Goal: Task Accomplishment & Management: Use online tool/utility

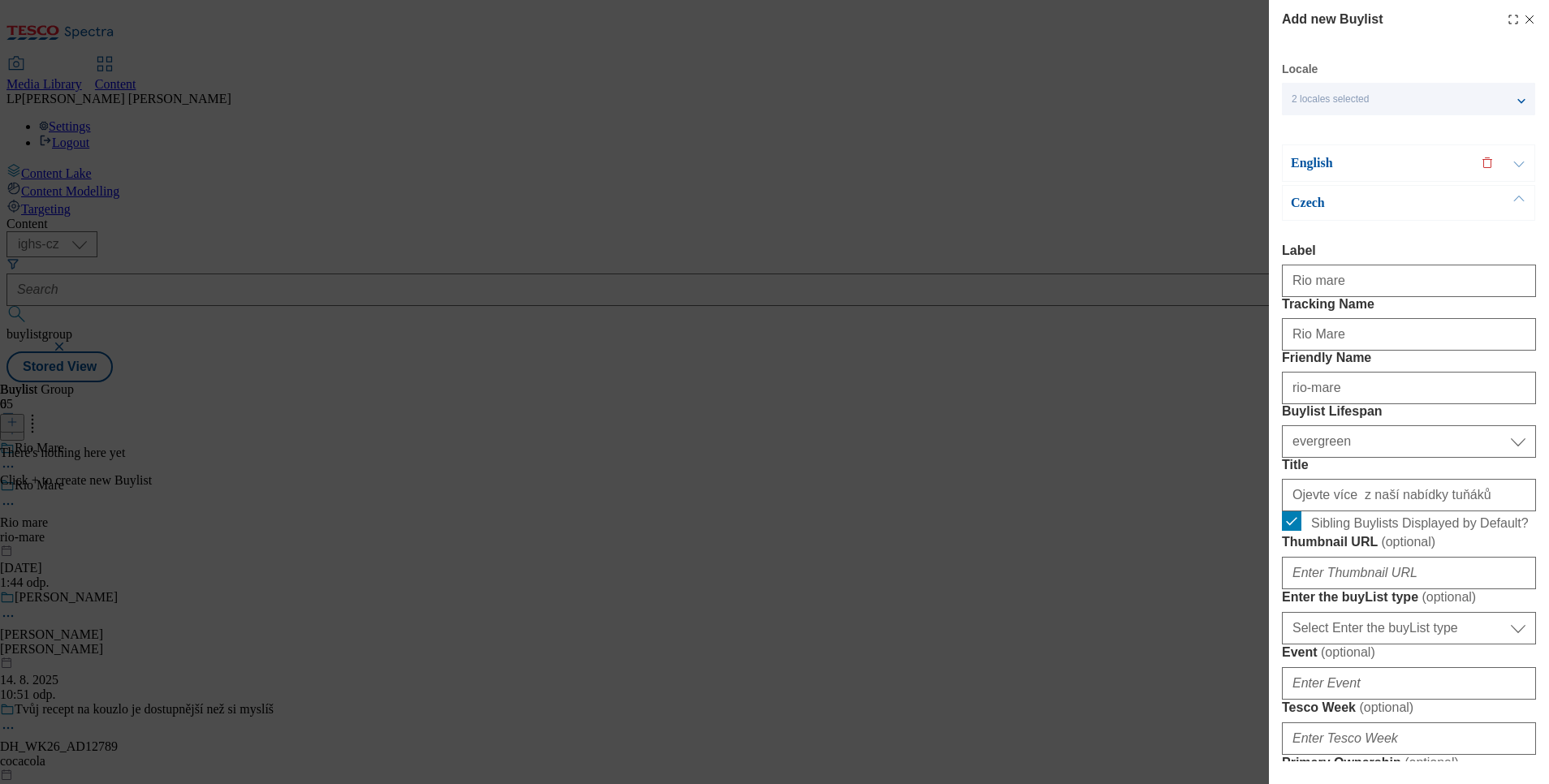
select select "evergreen"
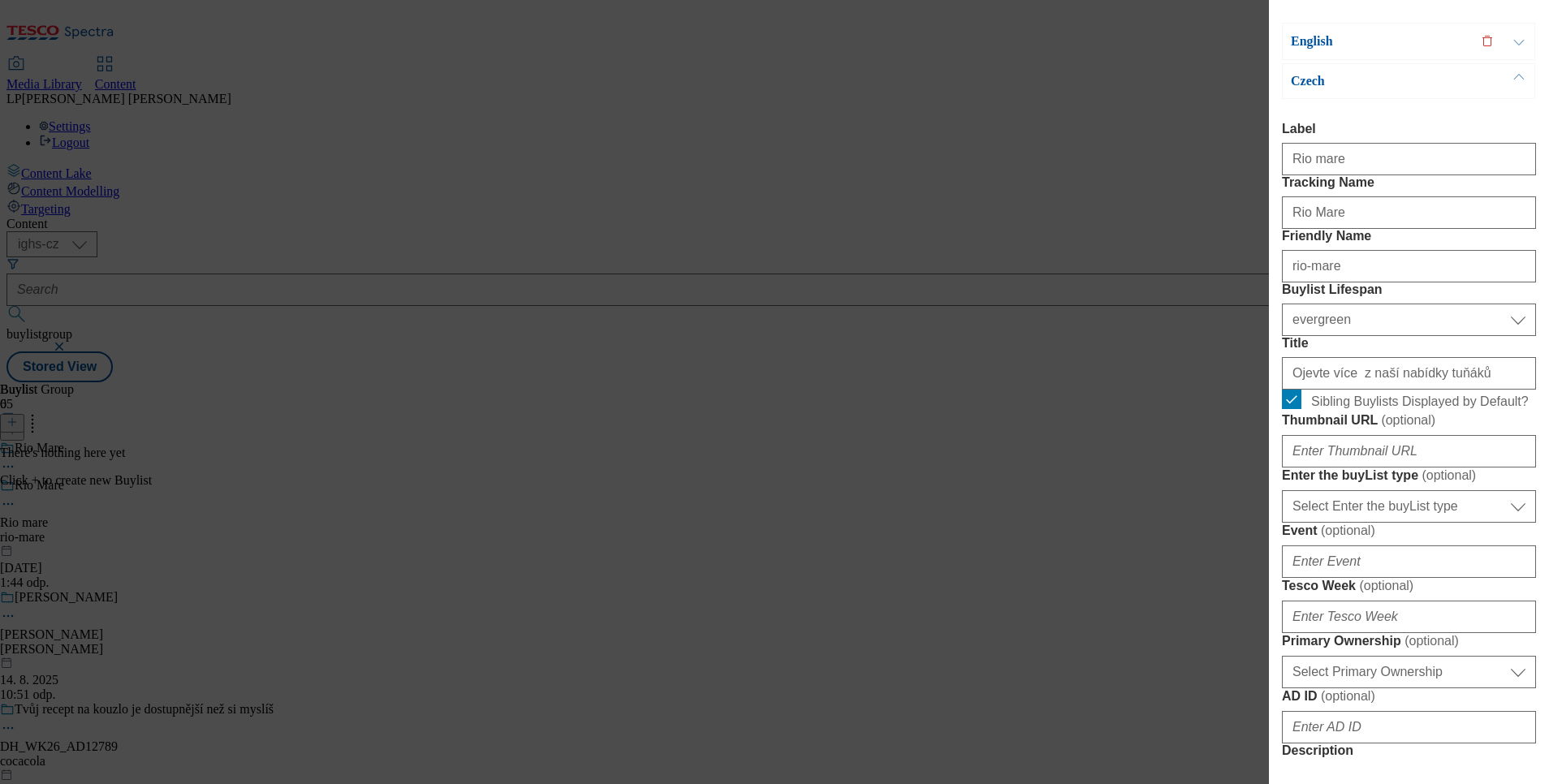
click at [90, 277] on div "Add new Buylist Locale 2 locales selected English Czech English Label Tracking …" at bounding box center [774, 392] width 1549 height 784
click at [280, 31] on div "Add new Buylist Locale 2 locales selected English Czech English Label Tracking …" at bounding box center [774, 392] width 1549 height 784
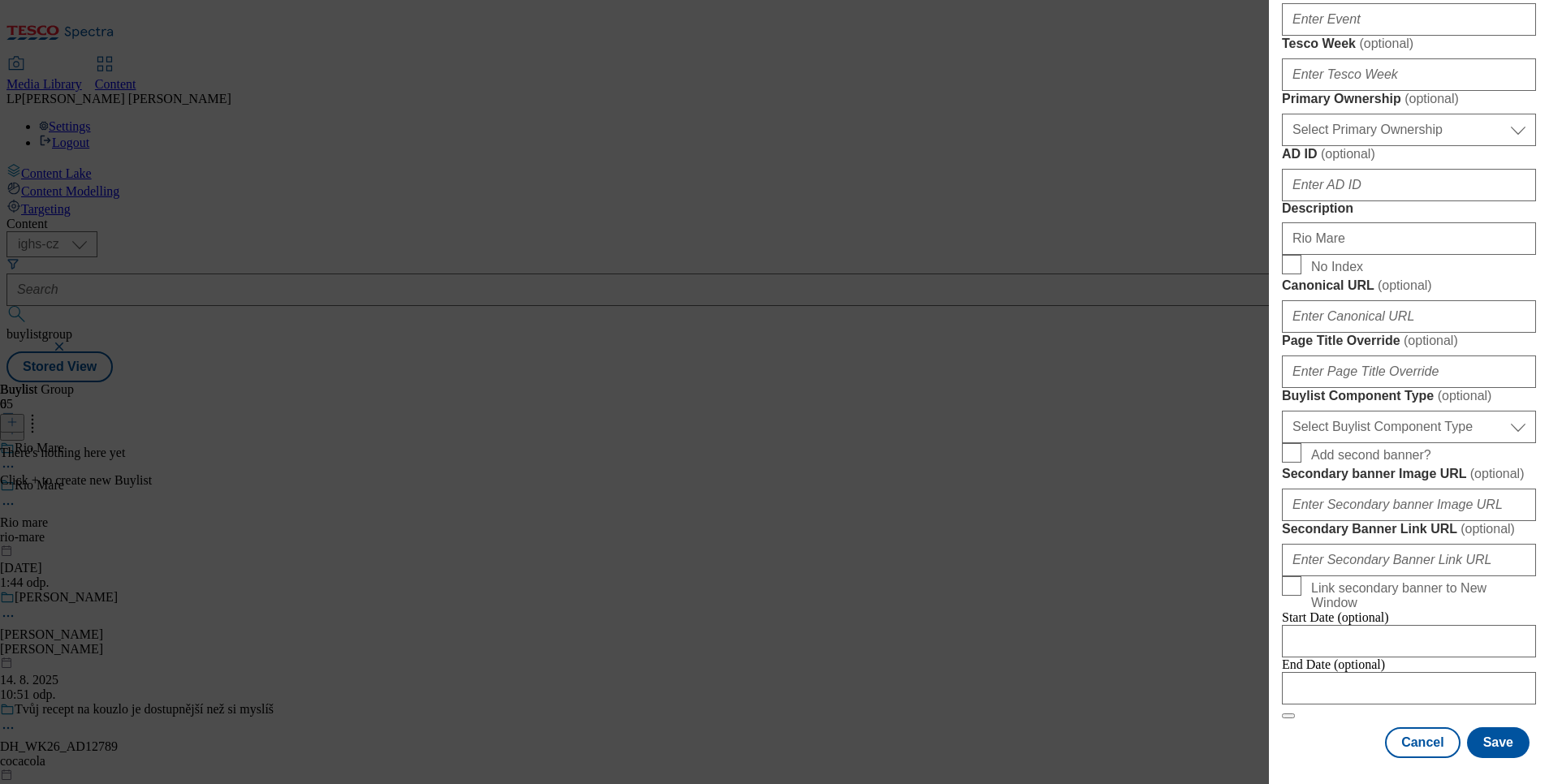
scroll to position [1240, 0]
click at [1421, 751] on button "Cancel" at bounding box center [1422, 743] width 74 height 31
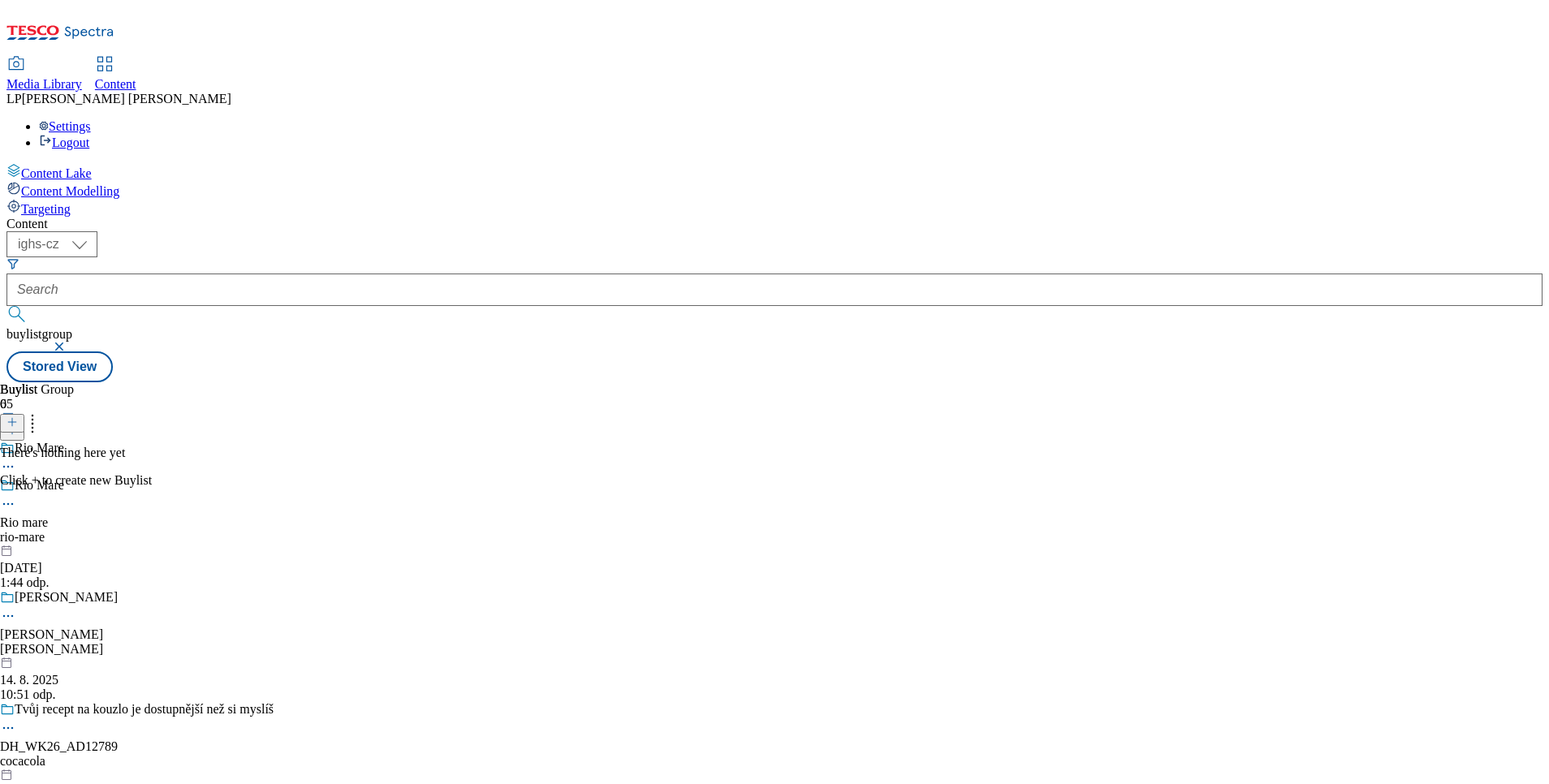
click at [16, 496] on icon at bounding box center [8, 503] width 16 height 16
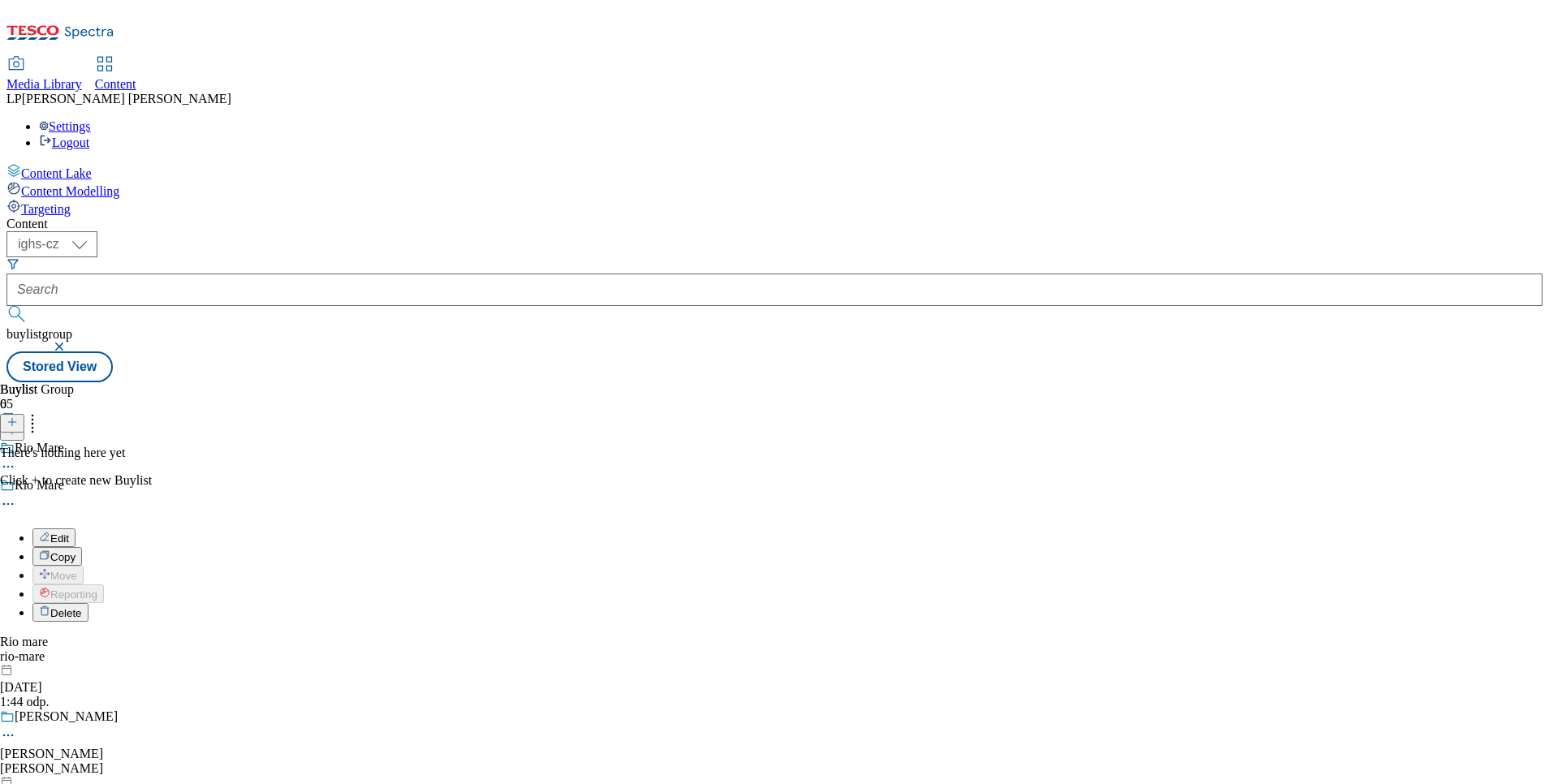
click at [331, 603] on li "Delete" at bounding box center [182, 613] width 298 height 19
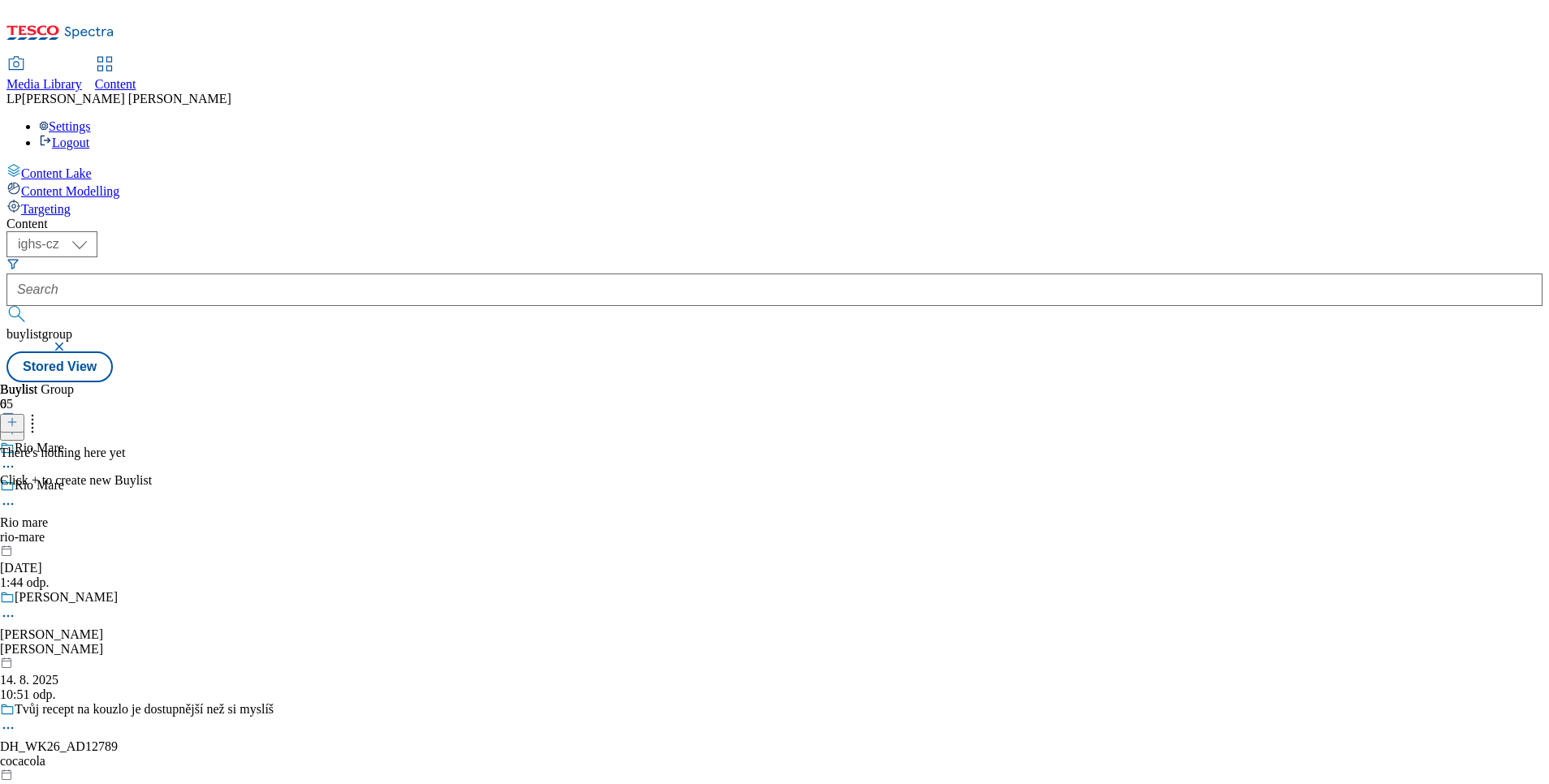
click at [16, 496] on icon at bounding box center [8, 503] width 16 height 16
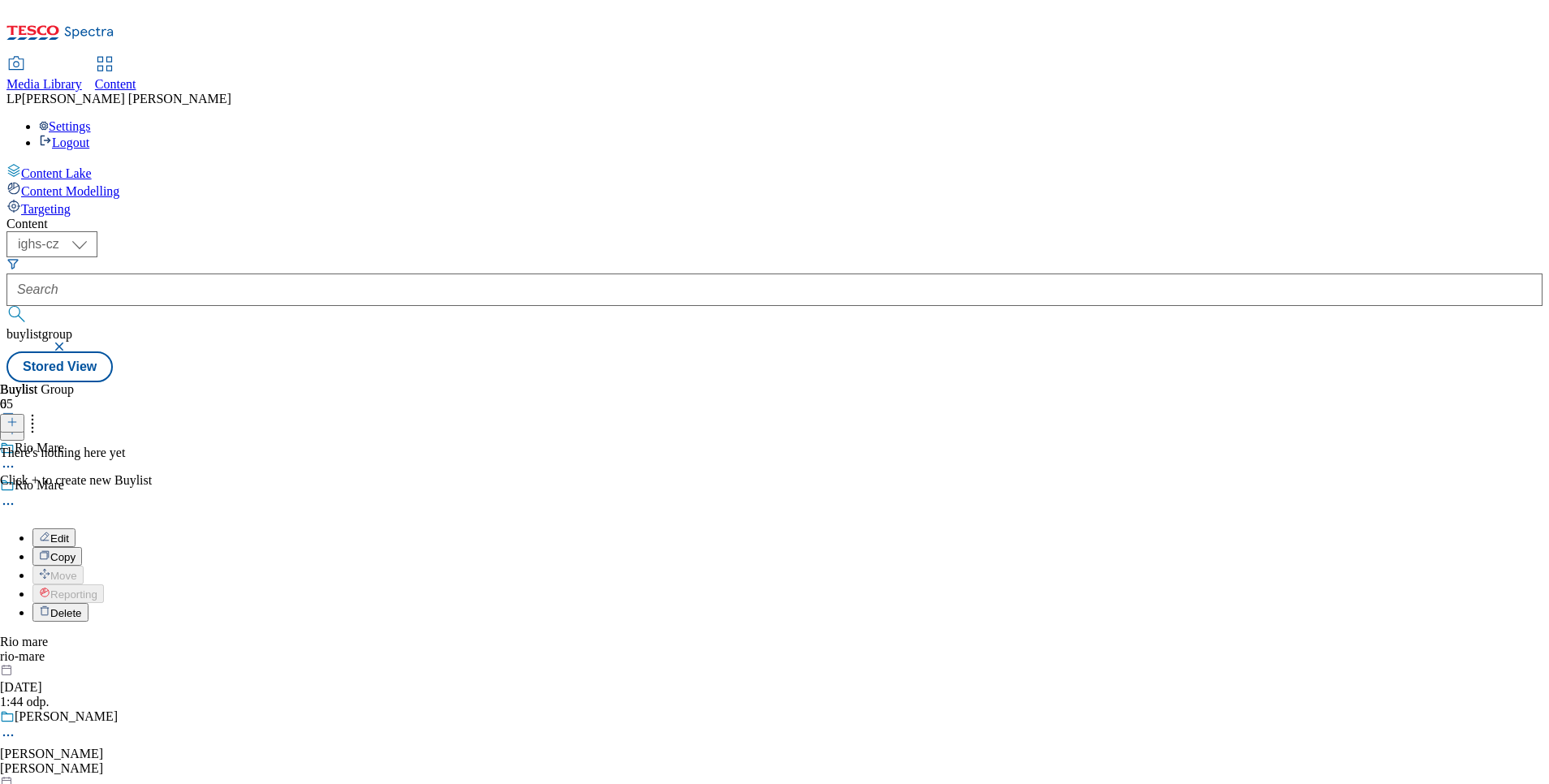
click at [82, 607] on span "Delete" at bounding box center [66, 613] width 32 height 12
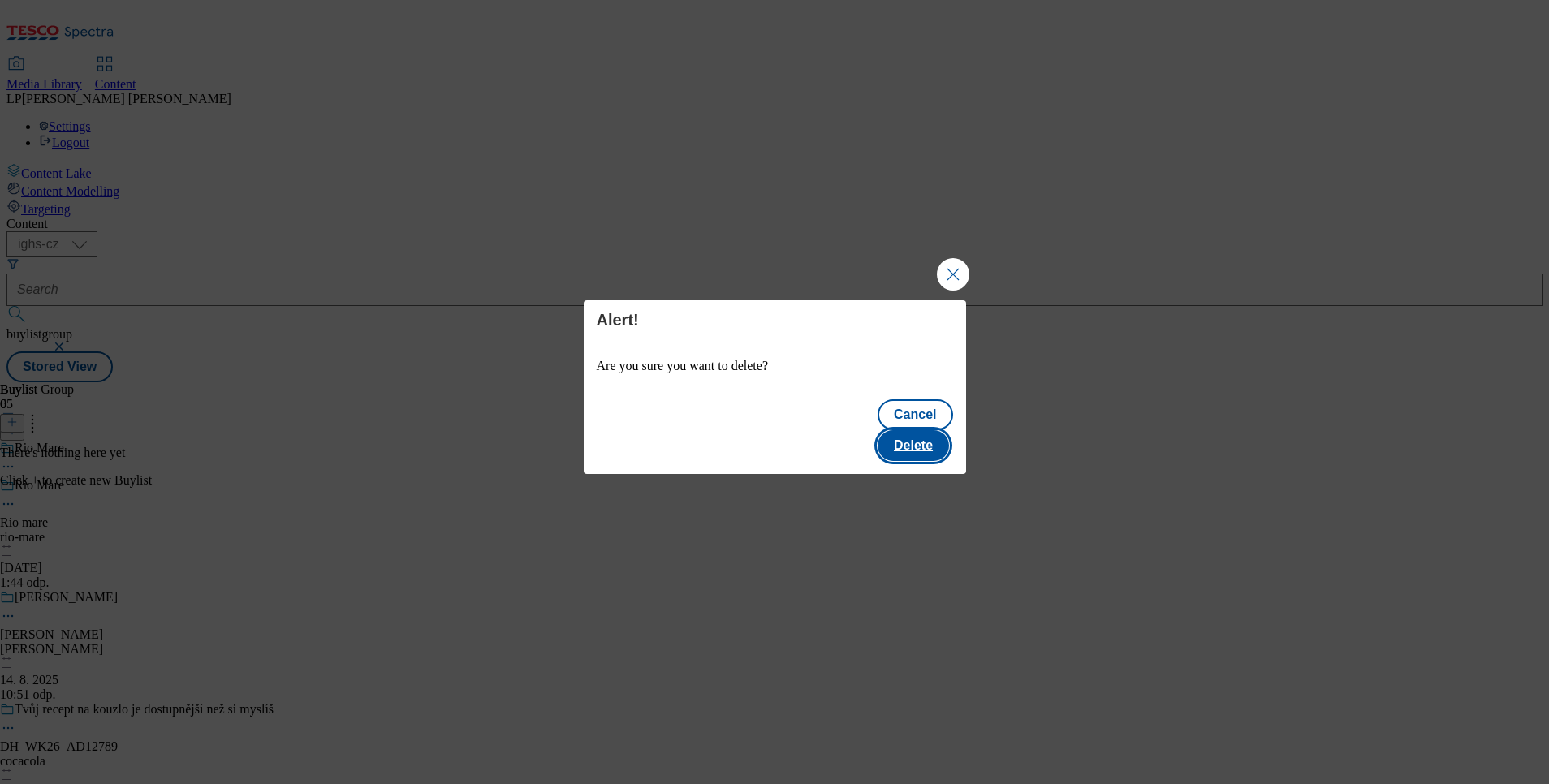
click at [920, 435] on button "Delete" at bounding box center [913, 446] width 71 height 31
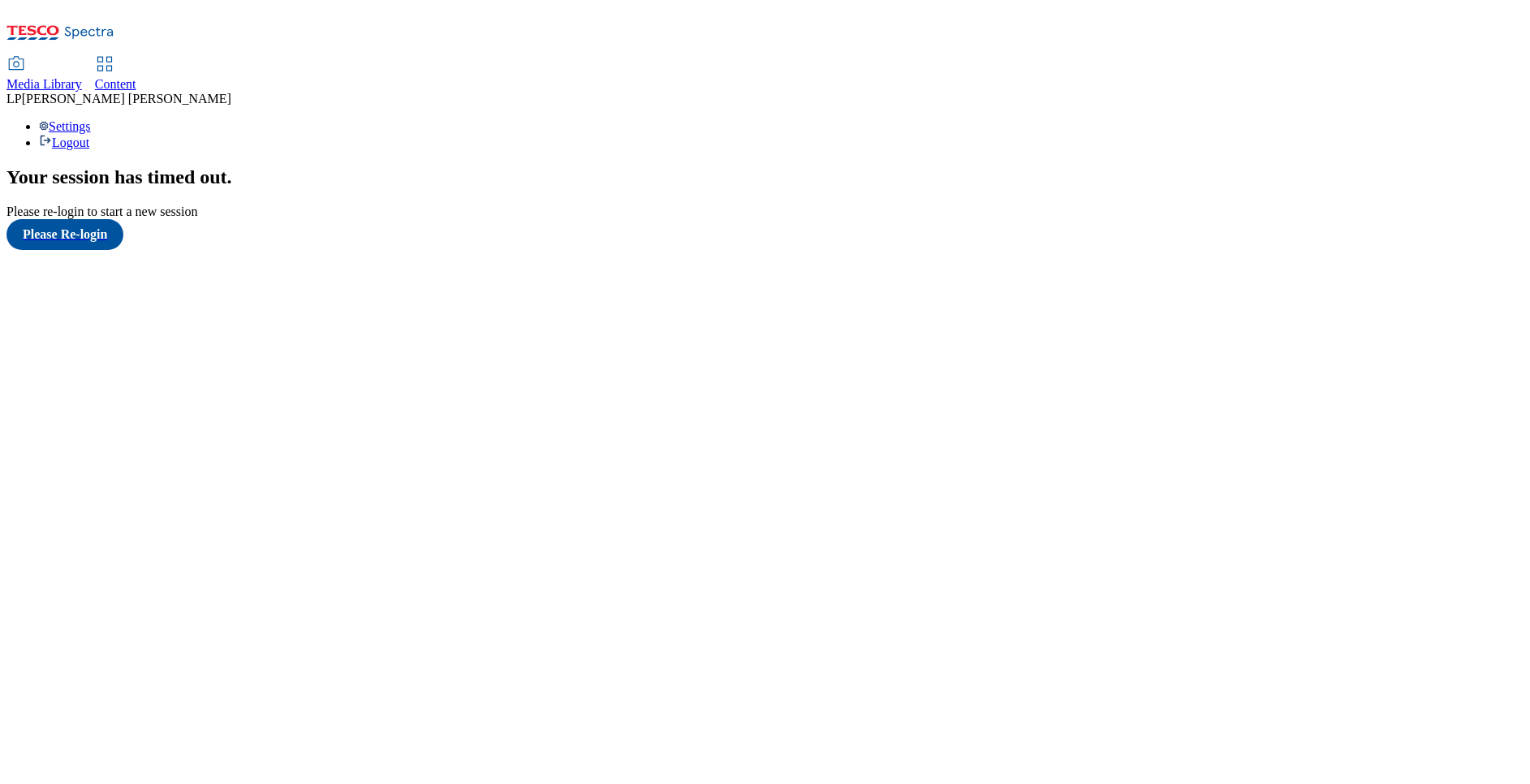
click at [82, 77] on span "Media Library" at bounding box center [45, 84] width 75 height 14
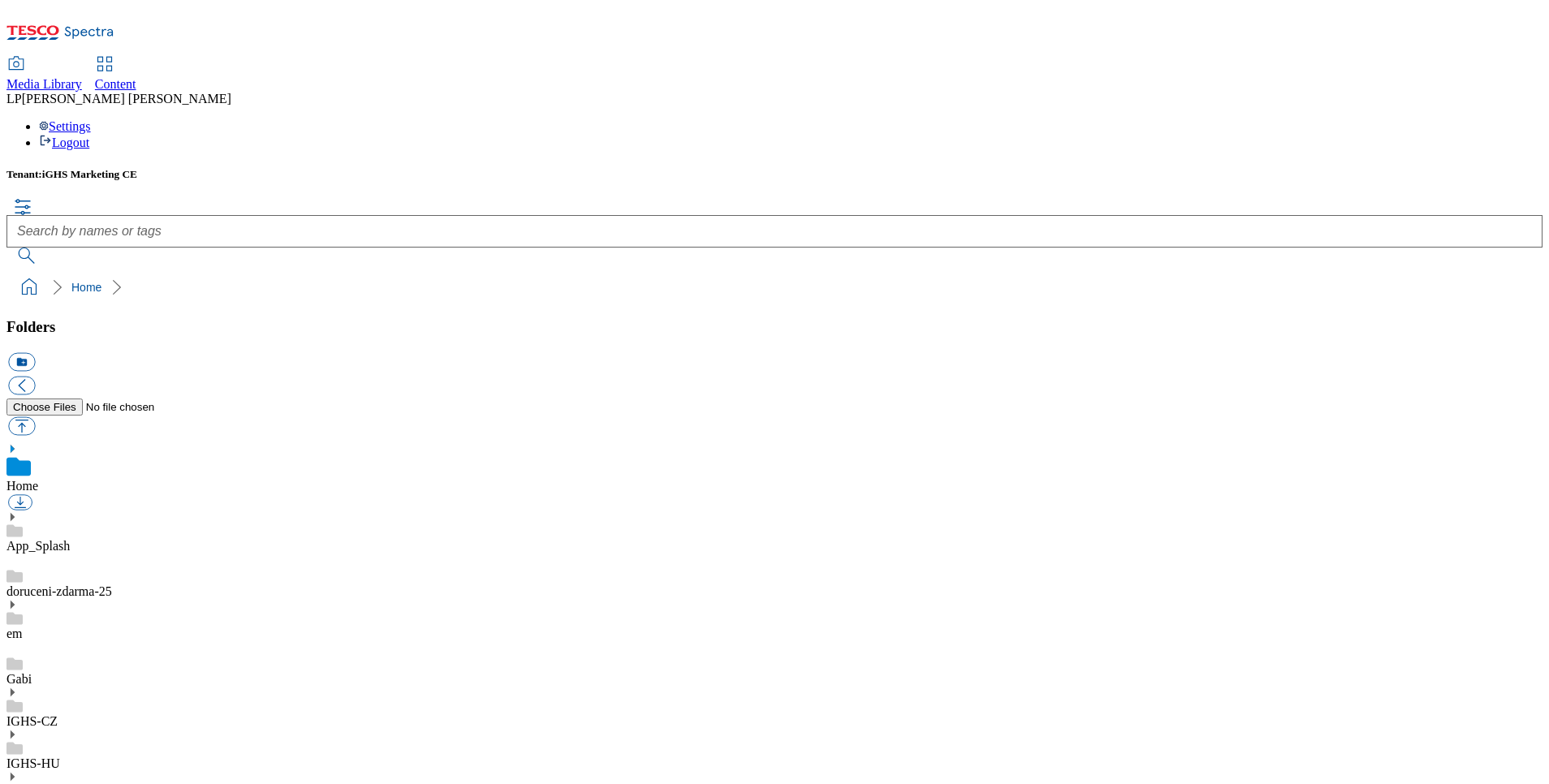
click at [15, 688] on use at bounding box center [12, 692] width 4 height 8
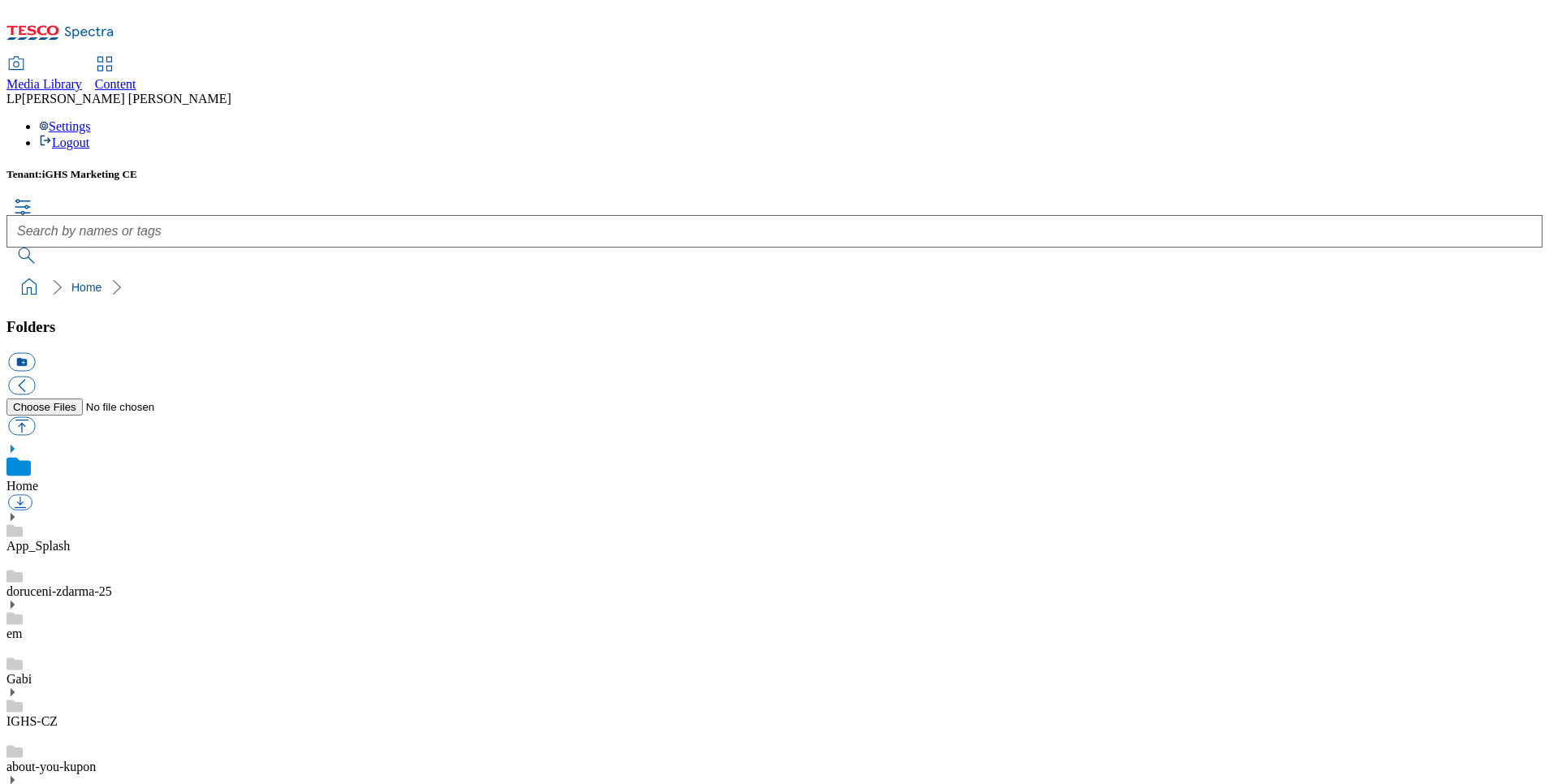
click at [115, 55] on icon at bounding box center [104, 64] width 20 height 20
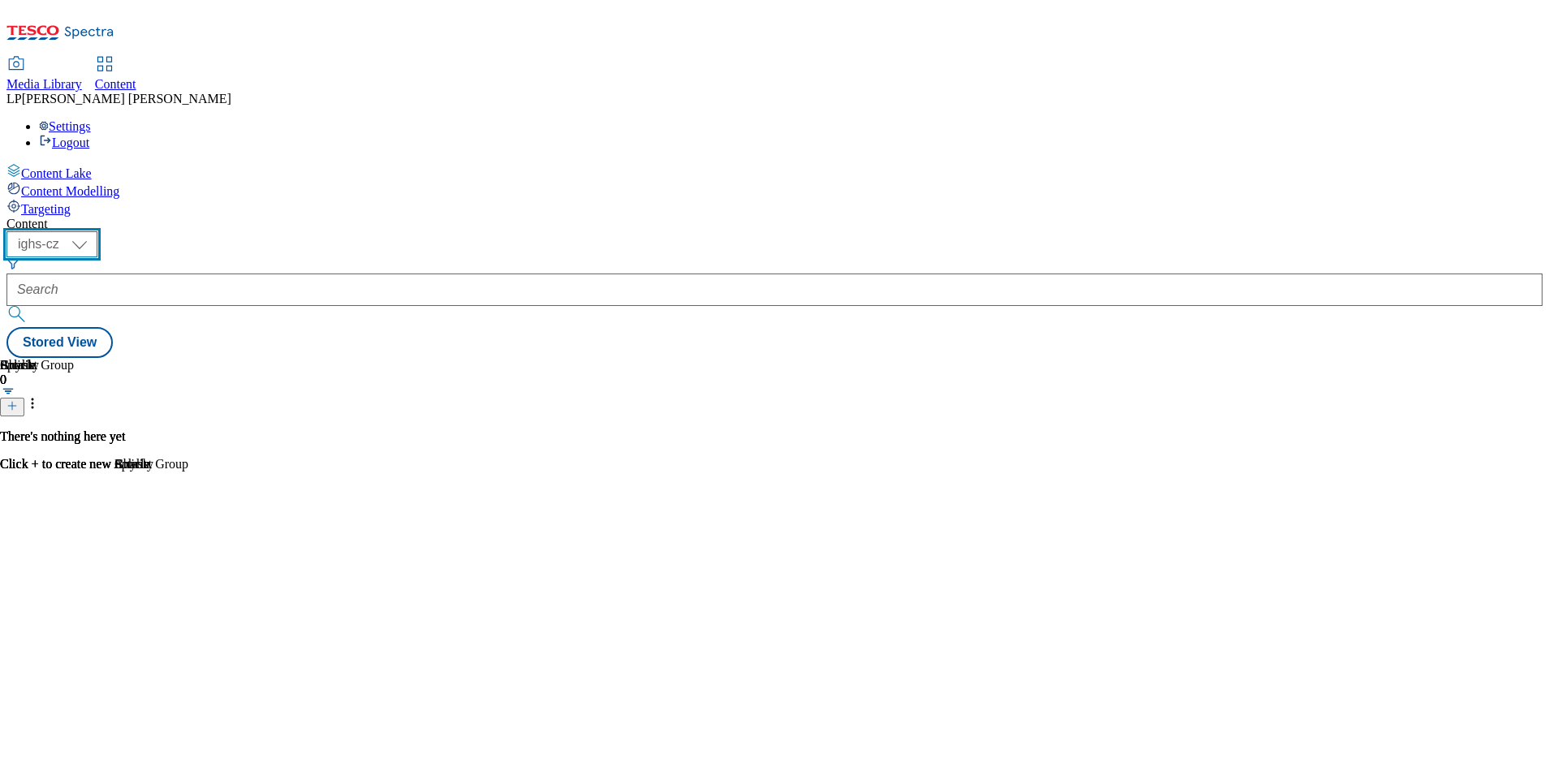
click at [98, 231] on select "ighs-cz ighs-hu ighs-sk" at bounding box center [52, 244] width 91 height 26
click at [569, 217] on div "Content ( optional ) ighs-cz ighs-hu ighs-sk ighs-cz Stored View Charity 0 Ther…" at bounding box center [775, 287] width 1536 height 141
click at [98, 231] on select "ighs-cz ighs-hu ighs-sk" at bounding box center [52, 244] width 91 height 26
click at [82, 77] on span "Media Library" at bounding box center [45, 84] width 75 height 14
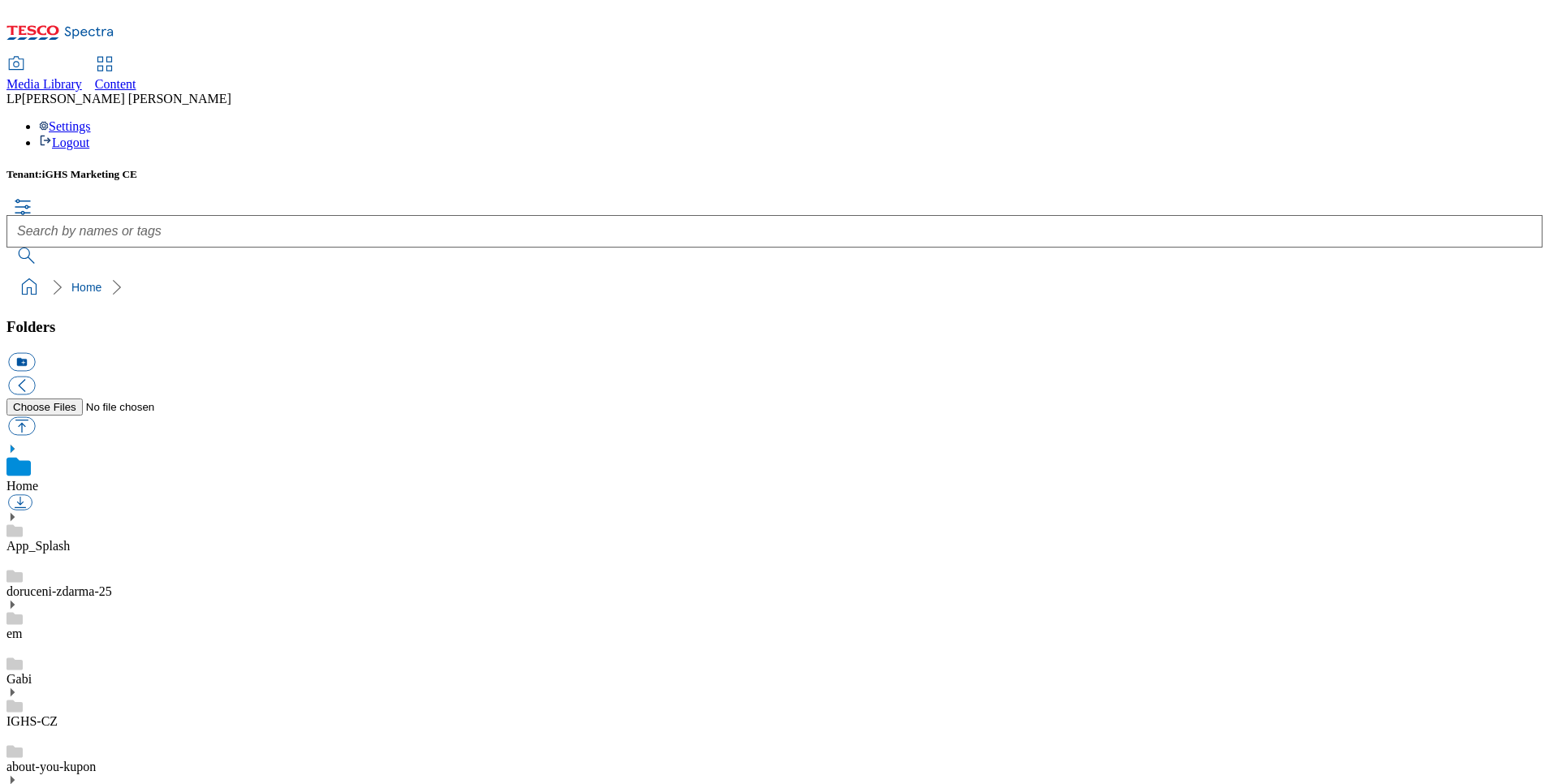
click at [136, 77] on span "Content" at bounding box center [116, 84] width 41 height 14
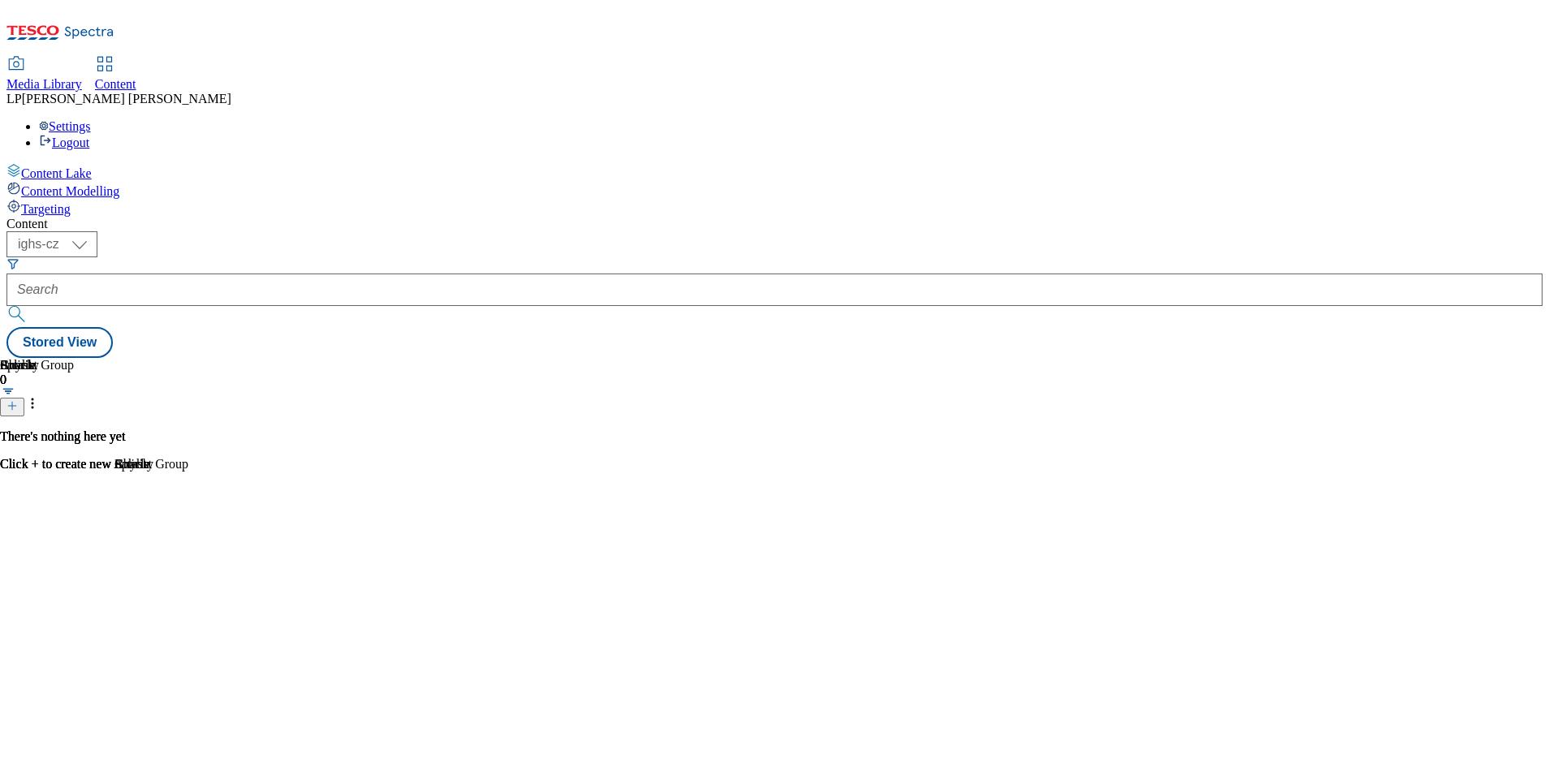
click at [24, 398] on button at bounding box center [12, 407] width 24 height 19
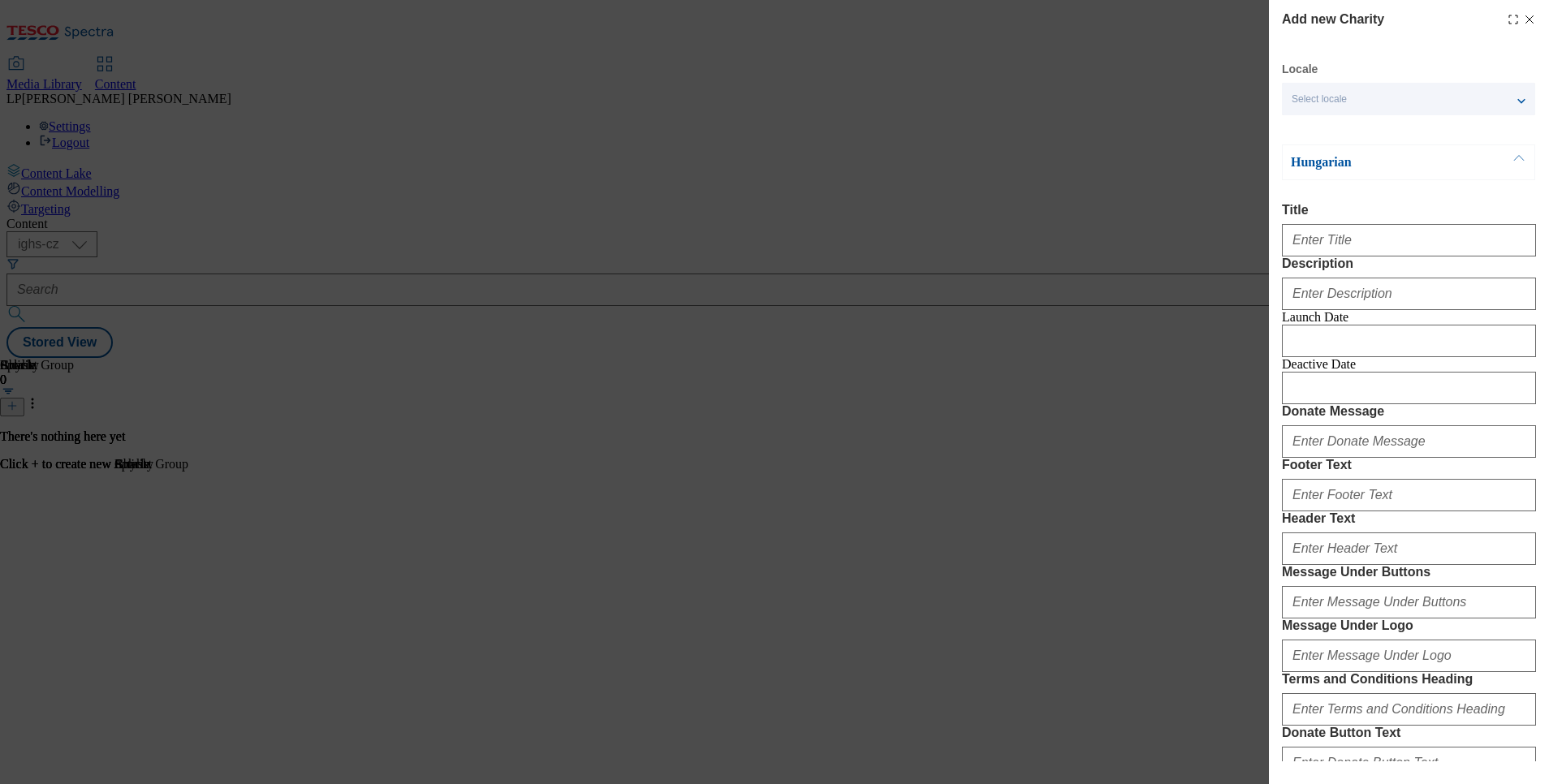
drag, startPoint x: 1526, startPoint y: 18, endPoint x: 1188, endPoint y: 187, distance: 377.9
click at [1525, 16] on icon "Modal" at bounding box center [1529, 19] width 13 height 13
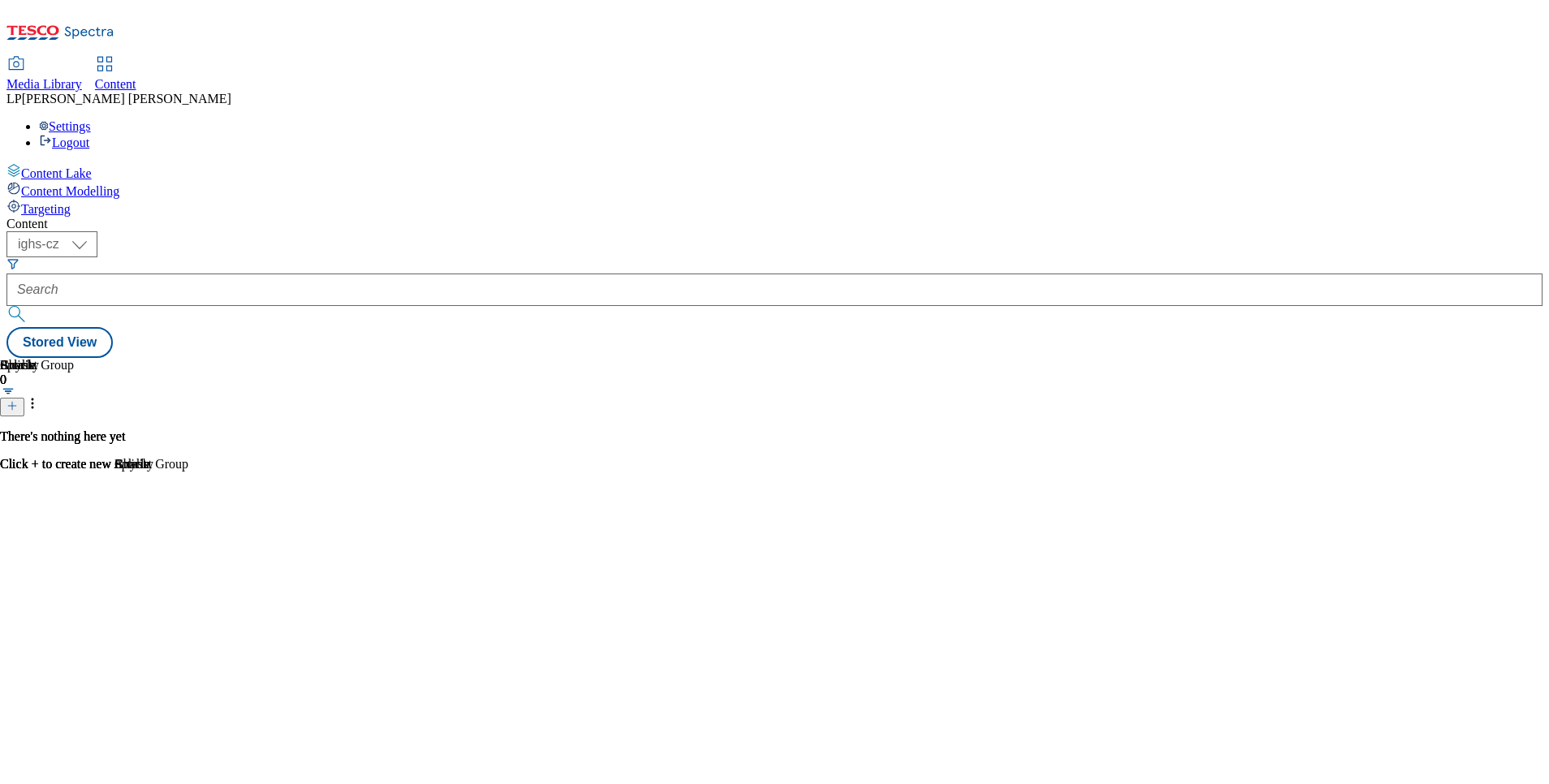
click at [108, 184] on span "Content Modelling" at bounding box center [70, 191] width 98 height 14
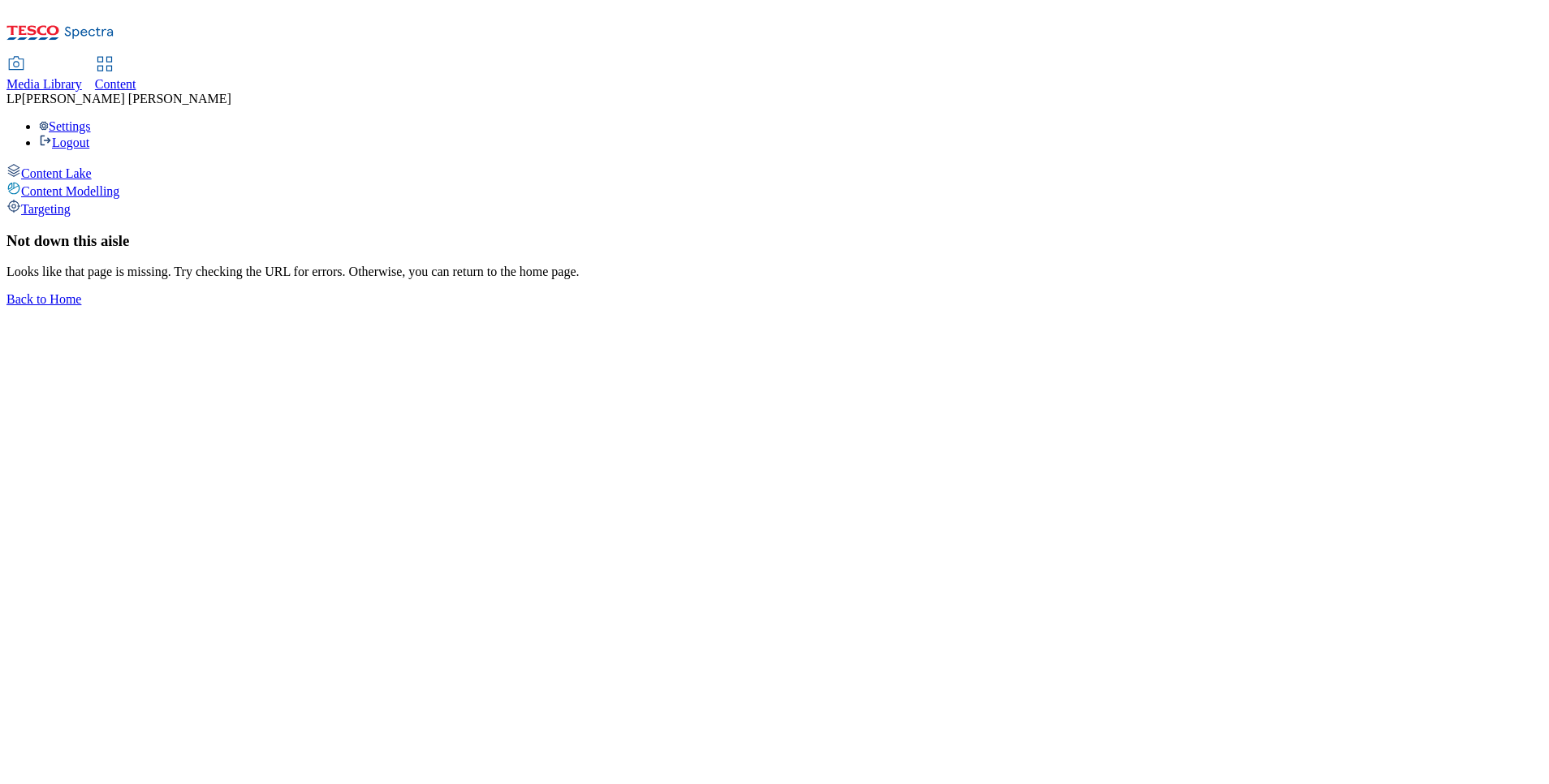
click at [70, 202] on span "Targeting" at bounding box center [46, 209] width 50 height 14
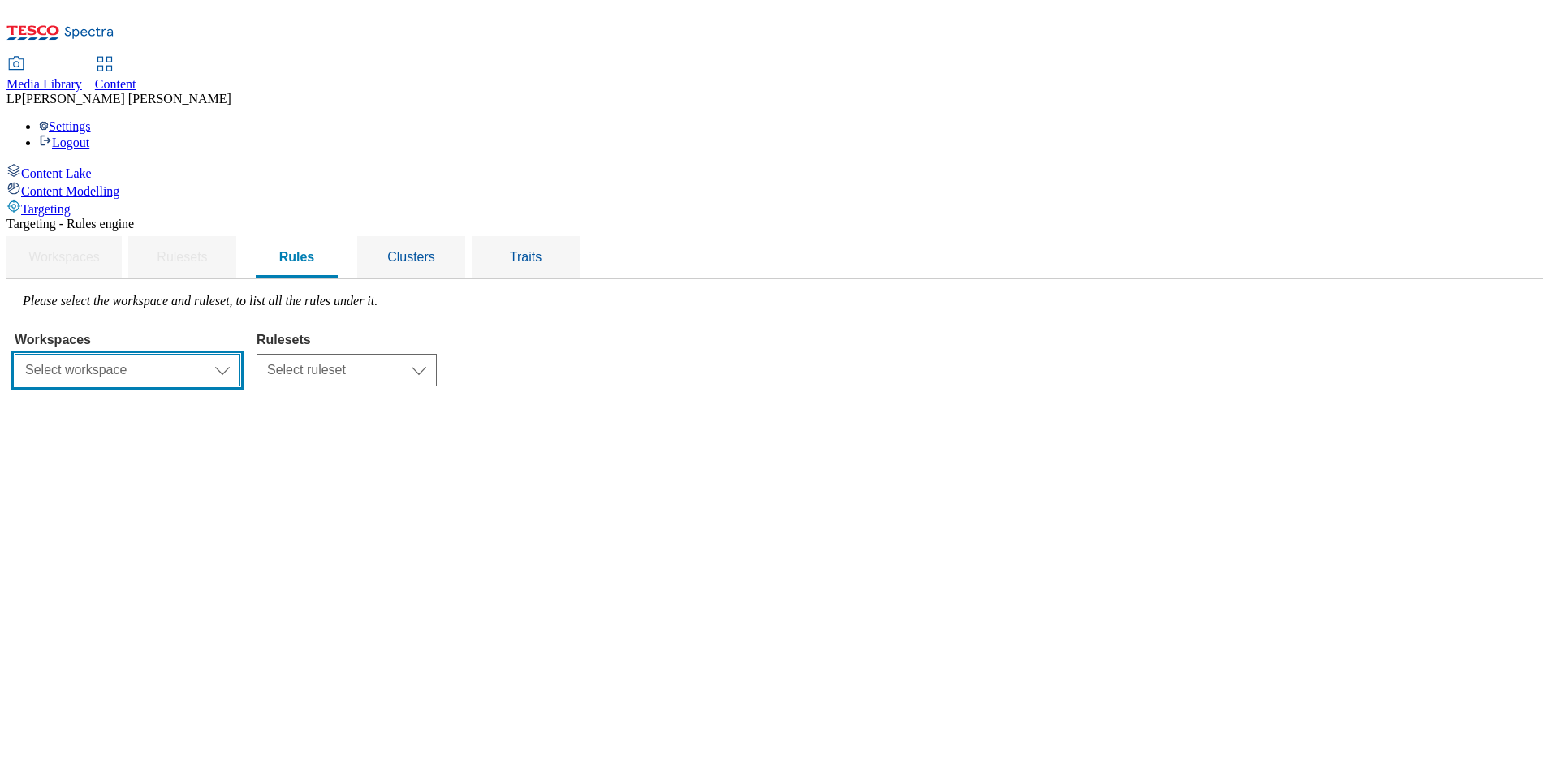
click at [241, 353] on select "Select workspace Content" at bounding box center [128, 370] width 226 height 33
select select "f510054f-adaa-4692-b570-80fa3897127a"
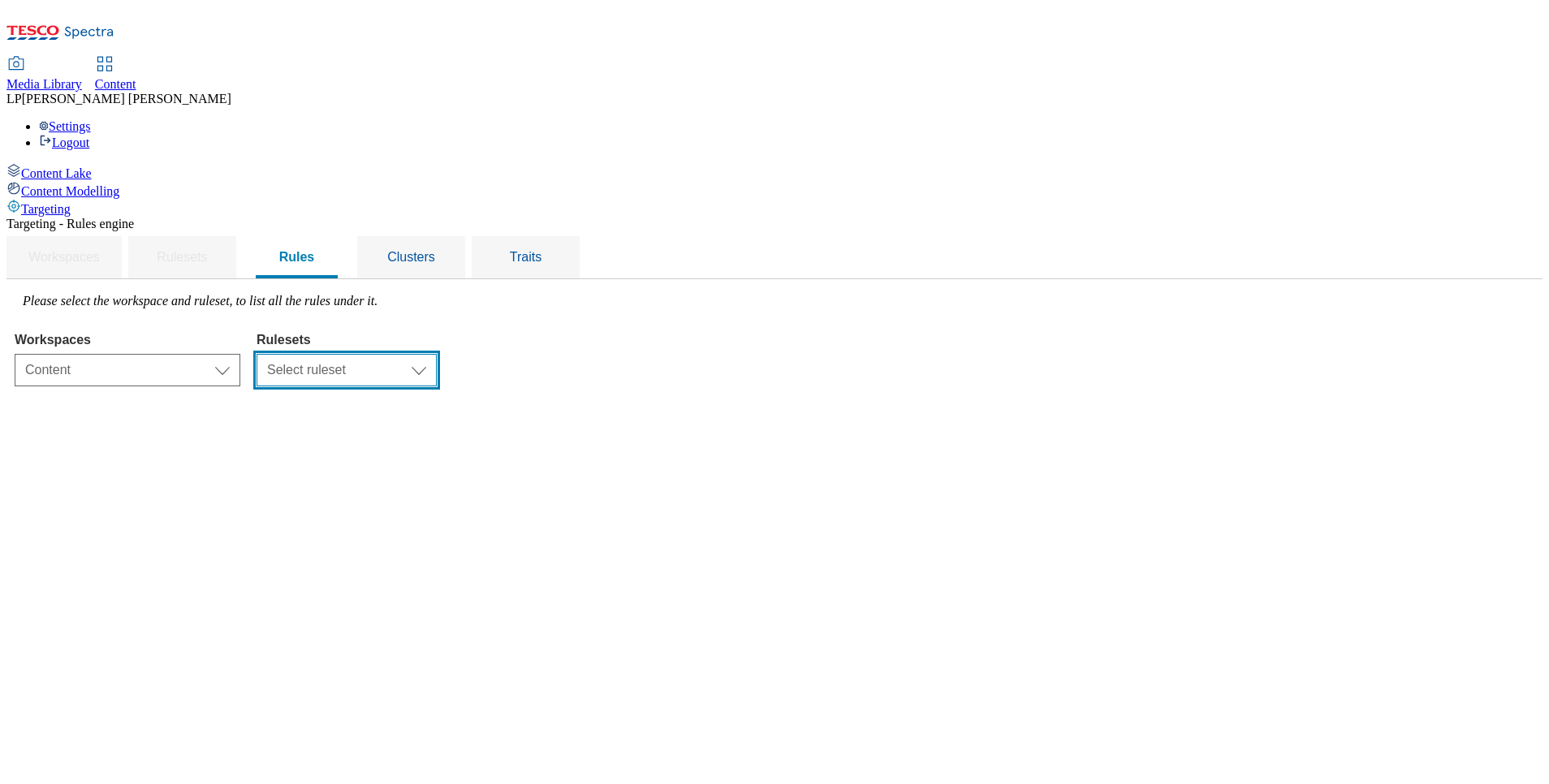
click at [437, 353] on select "Select ruleset ighs-cz ighs-hu ighs-sk" at bounding box center [347, 370] width 181 height 33
select select "a5d786b5-4b7d-486a-ba69-9110a1662380"
click at [437, 353] on select "Select ruleset ighs-cz ighs-hu ighs-sk" at bounding box center [347, 370] width 181 height 33
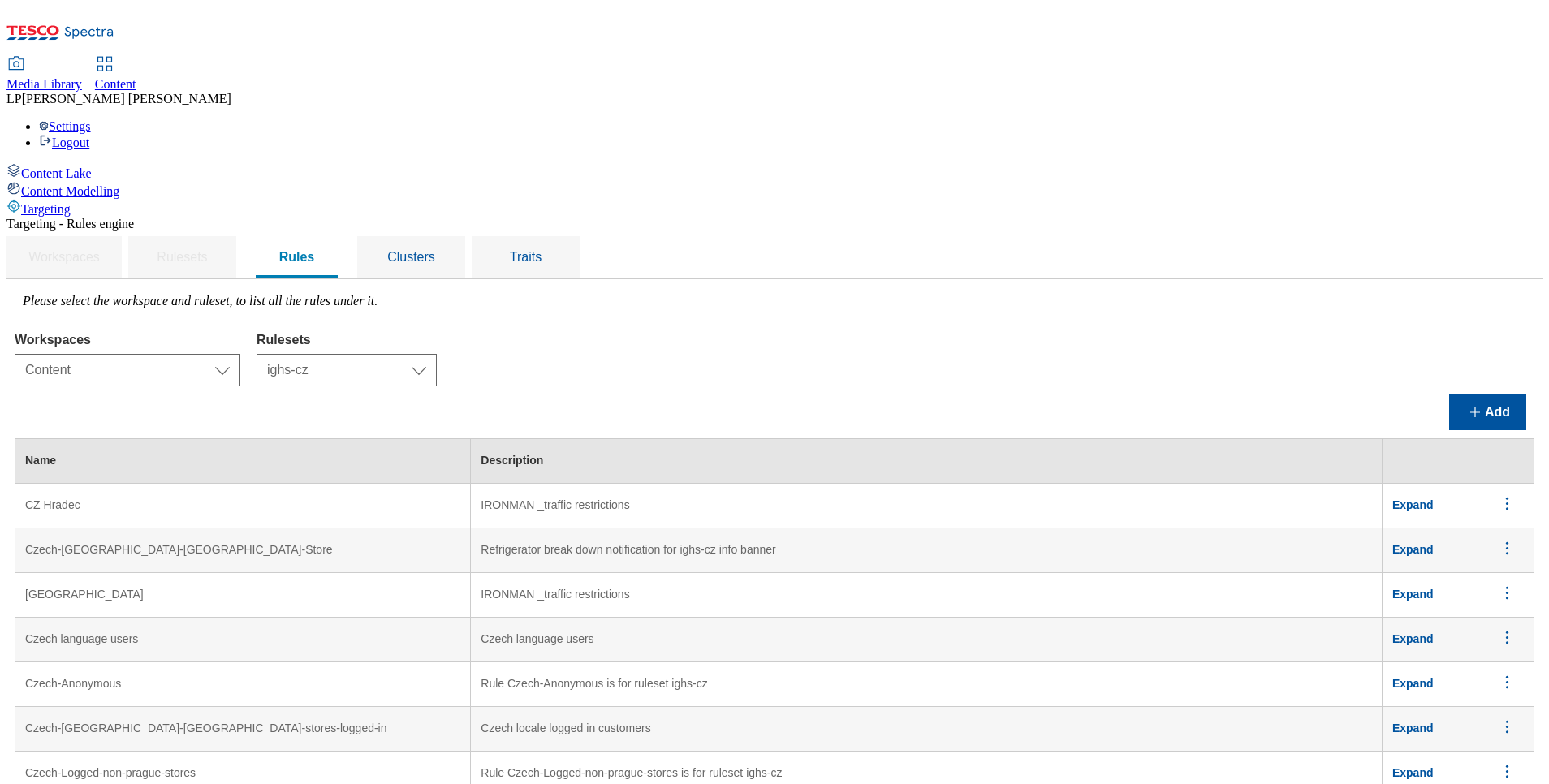
click at [120, 217] on div "Content Lake Content Modelling Targeting" at bounding box center [775, 190] width 1536 height 54
click at [136, 77] on span "Content" at bounding box center [116, 84] width 41 height 14
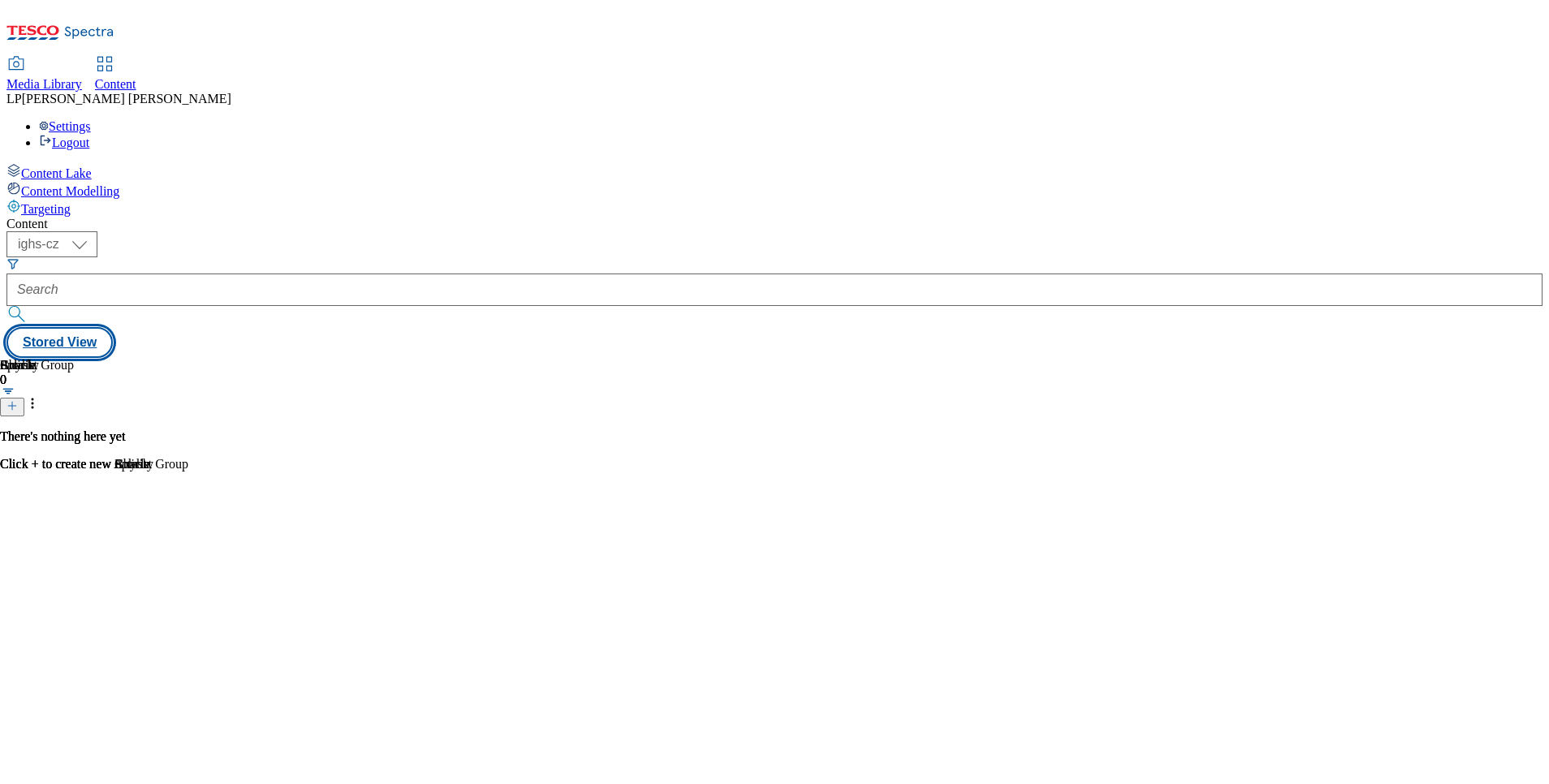
click at [113, 327] on button "Stored View" at bounding box center [60, 342] width 106 height 31
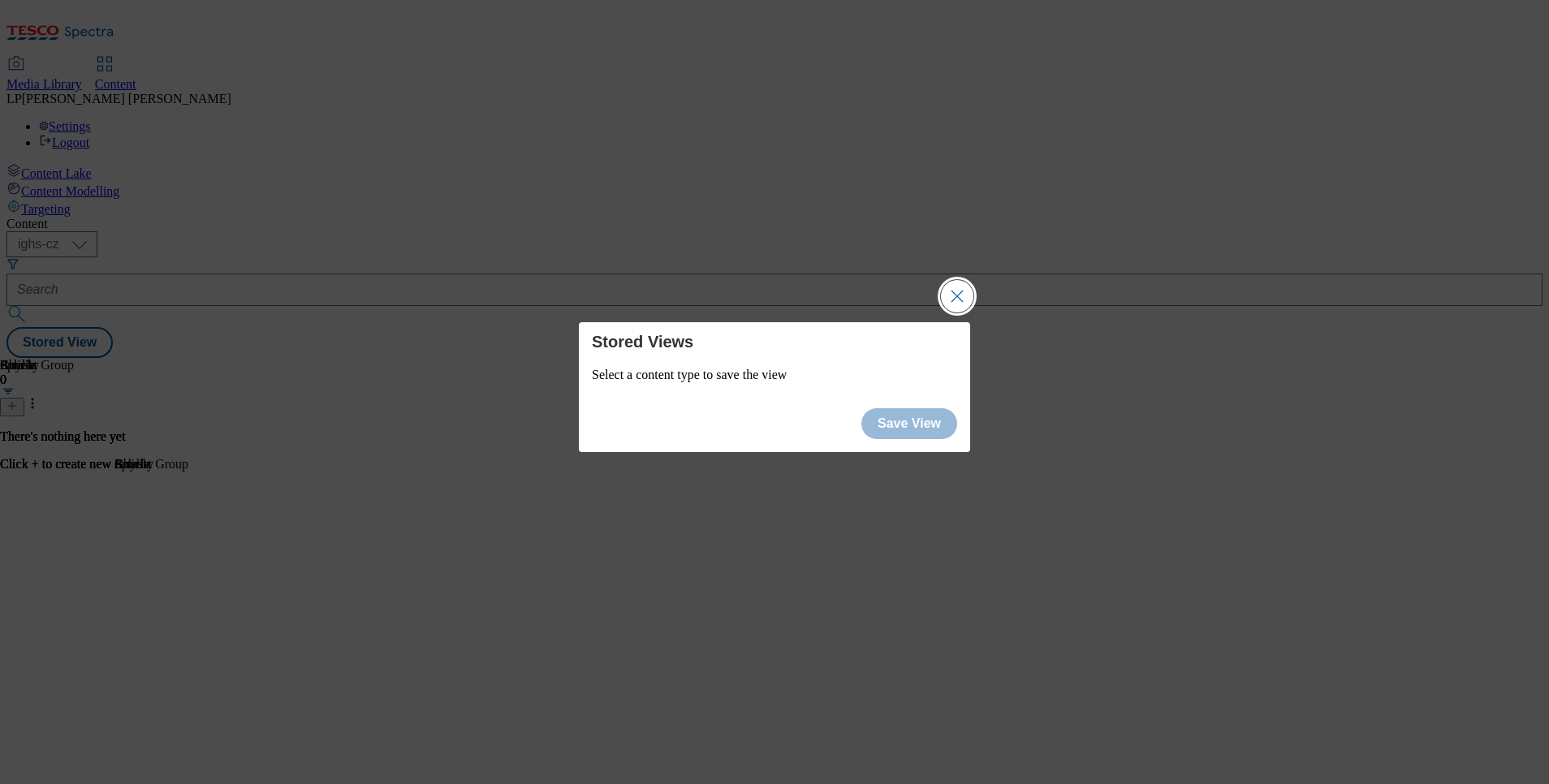
click at [967, 297] on button "Close Modal" at bounding box center [957, 296] width 33 height 33
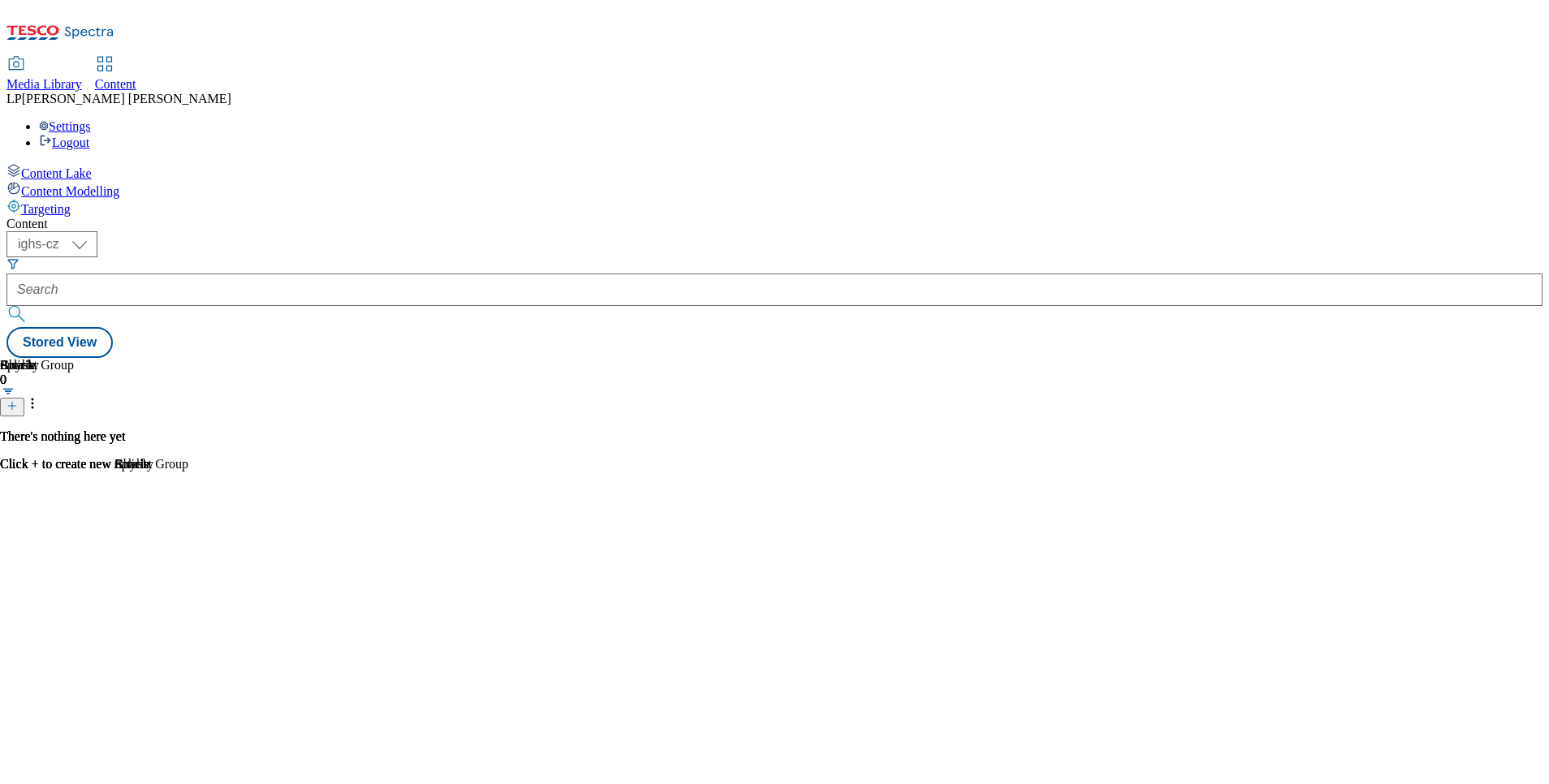
click at [92, 166] on span "Content Lake" at bounding box center [57, 173] width 70 height 14
drag, startPoint x: 285, startPoint y: 135, endPoint x: 282, endPoint y: 144, distance: 9.5
click at [98, 231] on select "ighs-cz ighs-hu ighs-sk" at bounding box center [52, 244] width 91 height 26
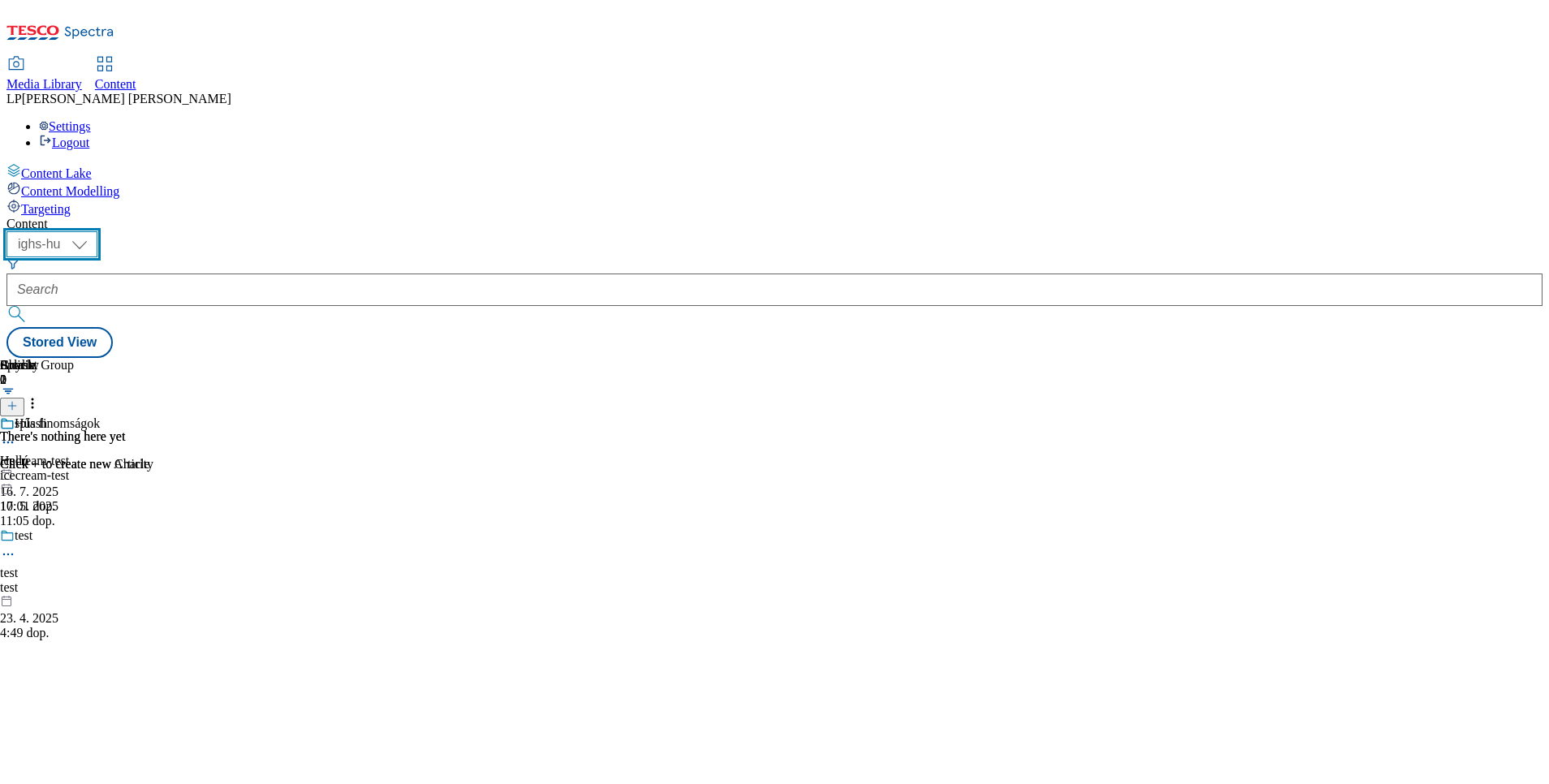
click at [98, 231] on select "ighs-cz ighs-hu ighs-sk" at bounding box center [52, 244] width 91 height 26
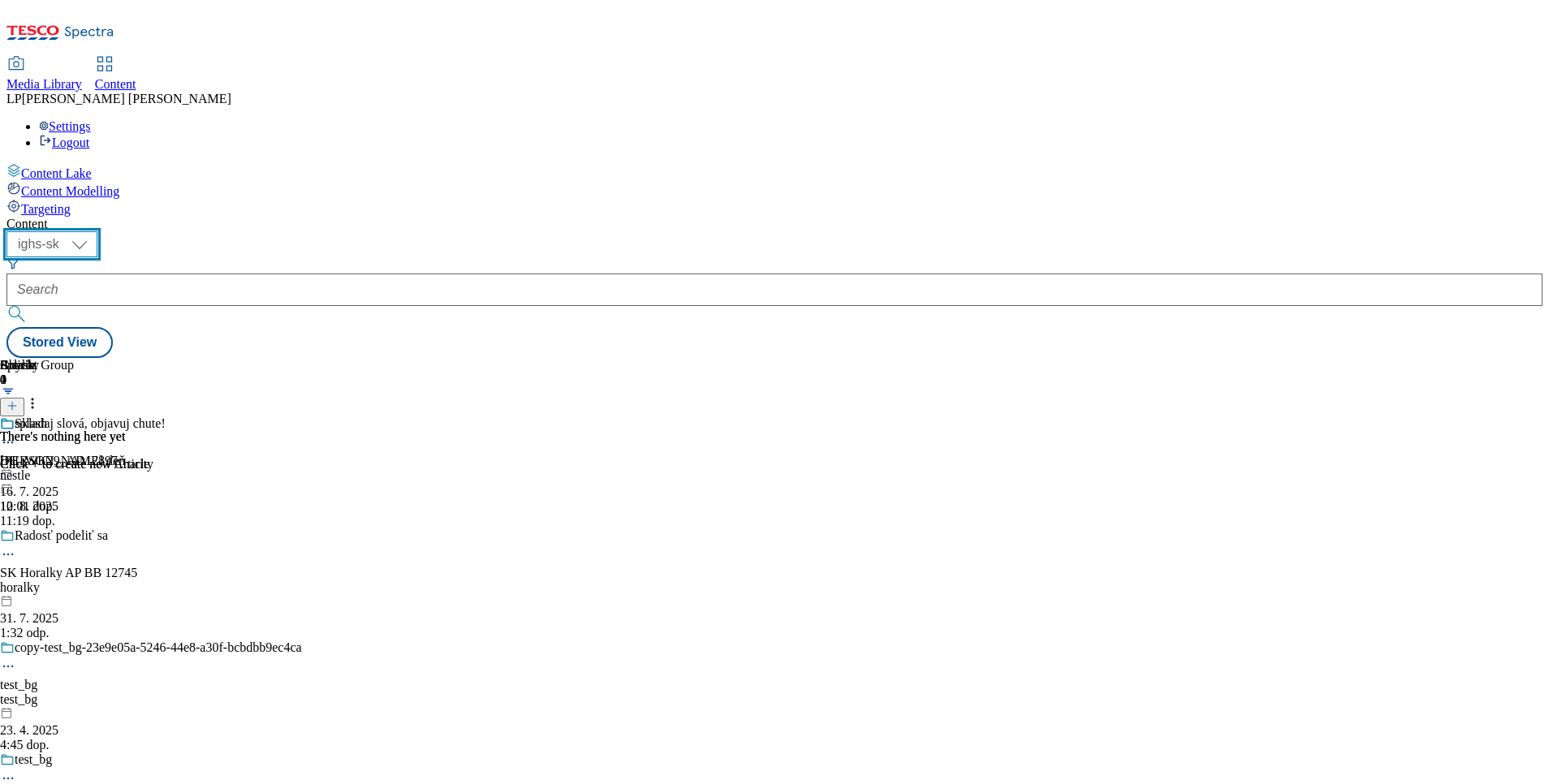
click at [98, 231] on select "ighs-cz ighs-hu ighs-sk" at bounding box center [52, 244] width 91 height 26
select select "ighs-cz"
click at [98, 231] on select "ighs-cz ighs-hu ighs-sk" at bounding box center [52, 244] width 91 height 26
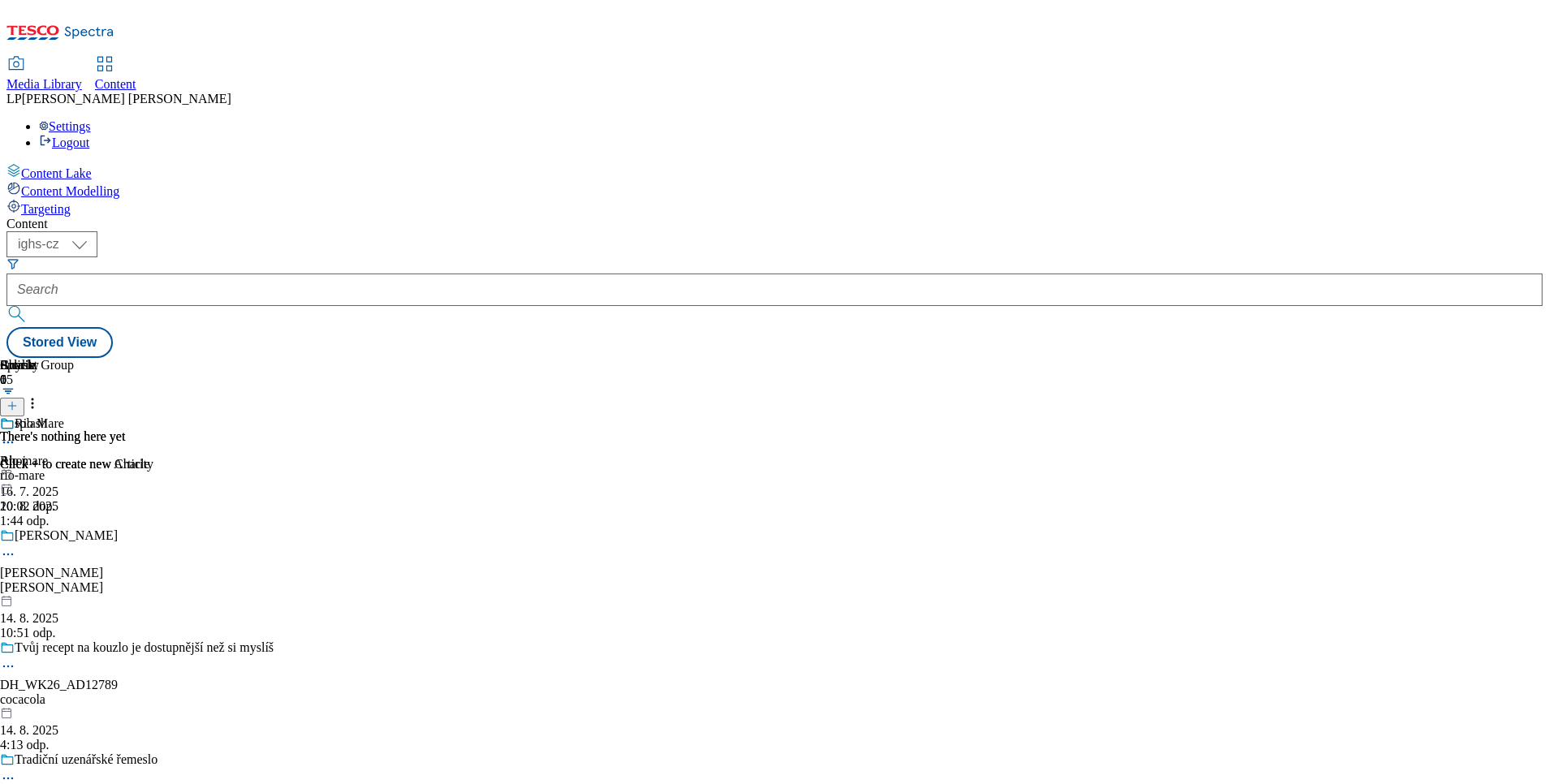
click at [6, 442] on circle at bounding box center [4, 442] width 3 height 3
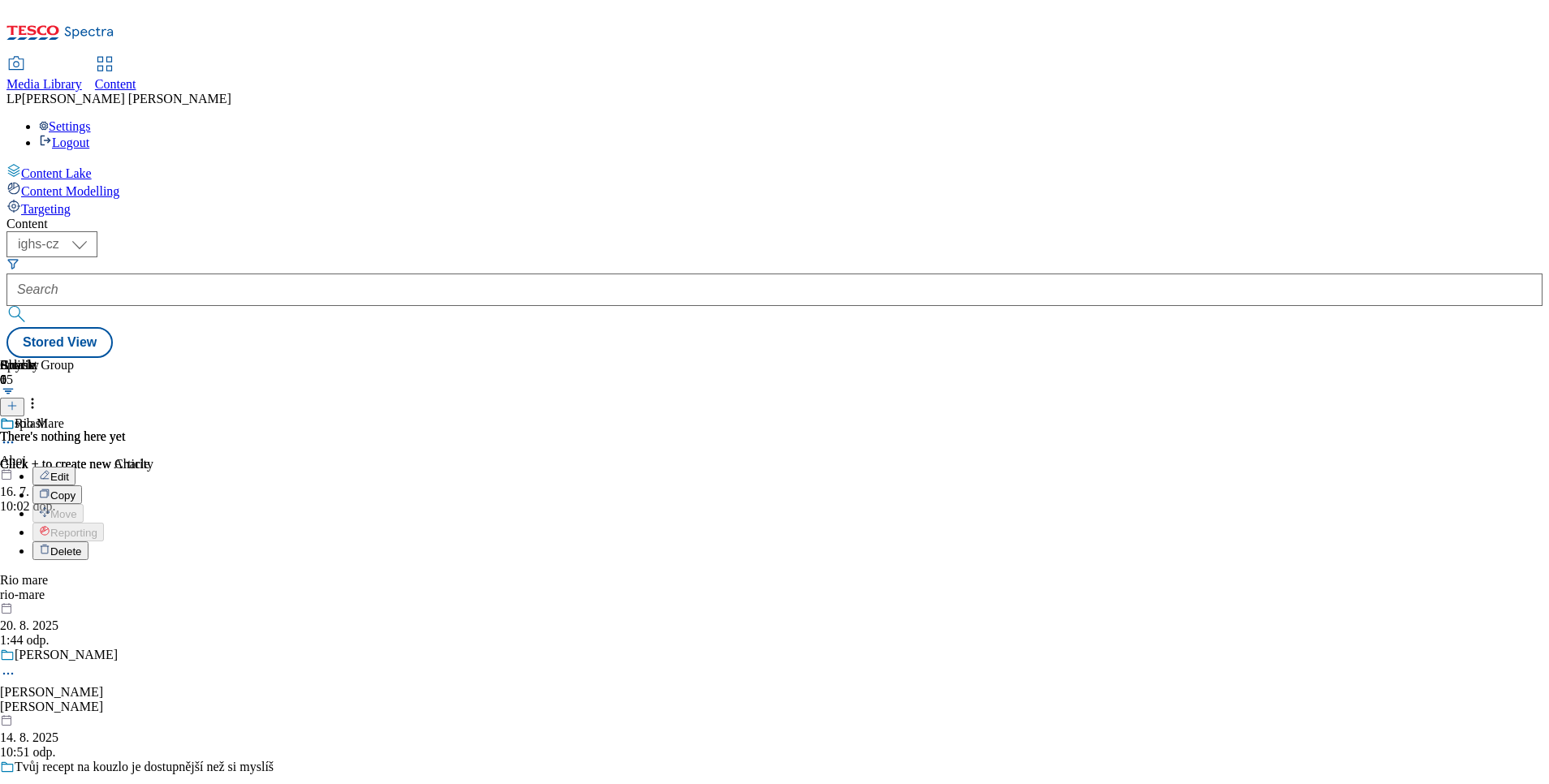
click at [82, 545] on span "Delete" at bounding box center [66, 551] width 32 height 12
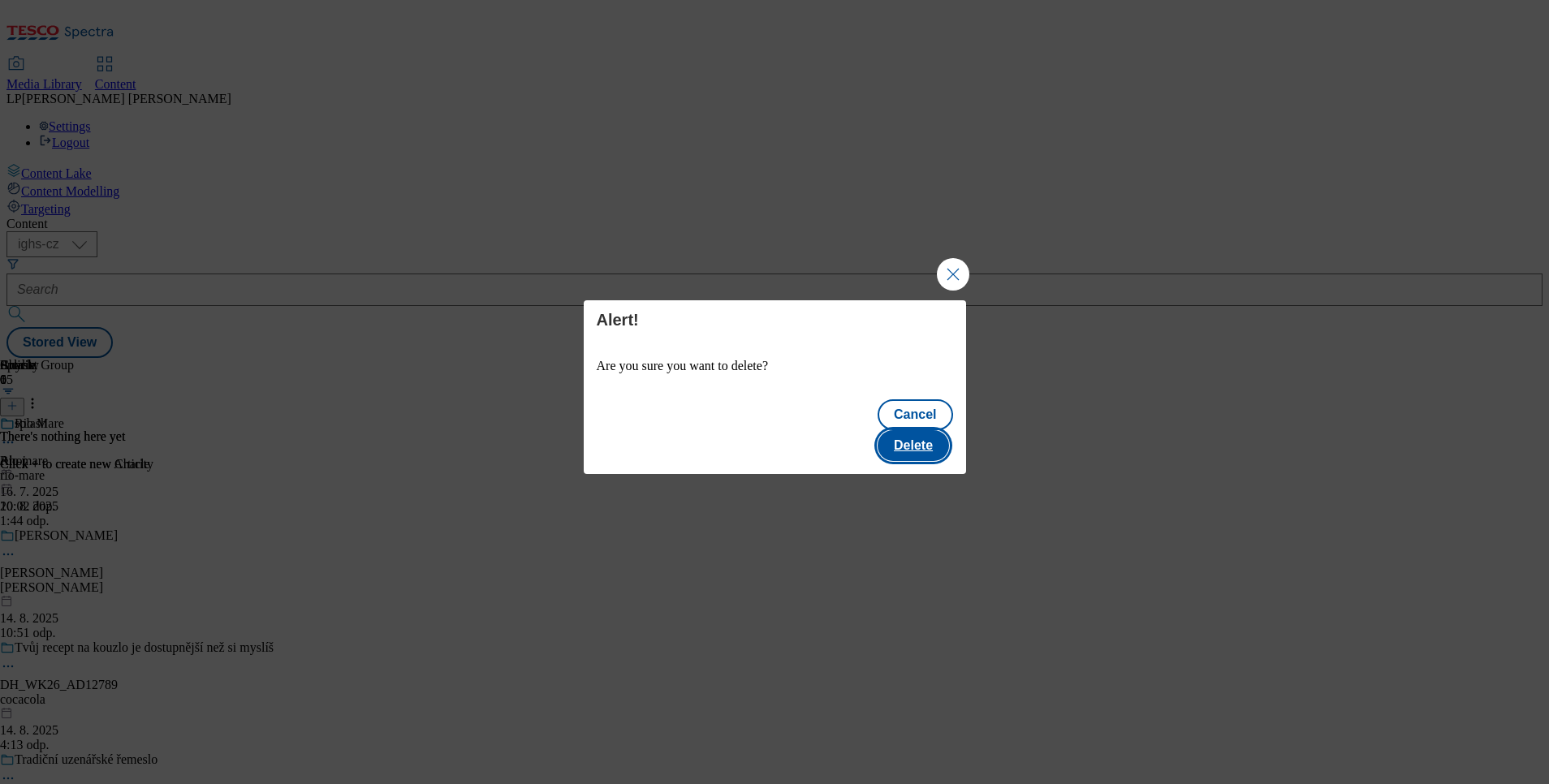
click at [926, 437] on button "Delete" at bounding box center [913, 446] width 71 height 31
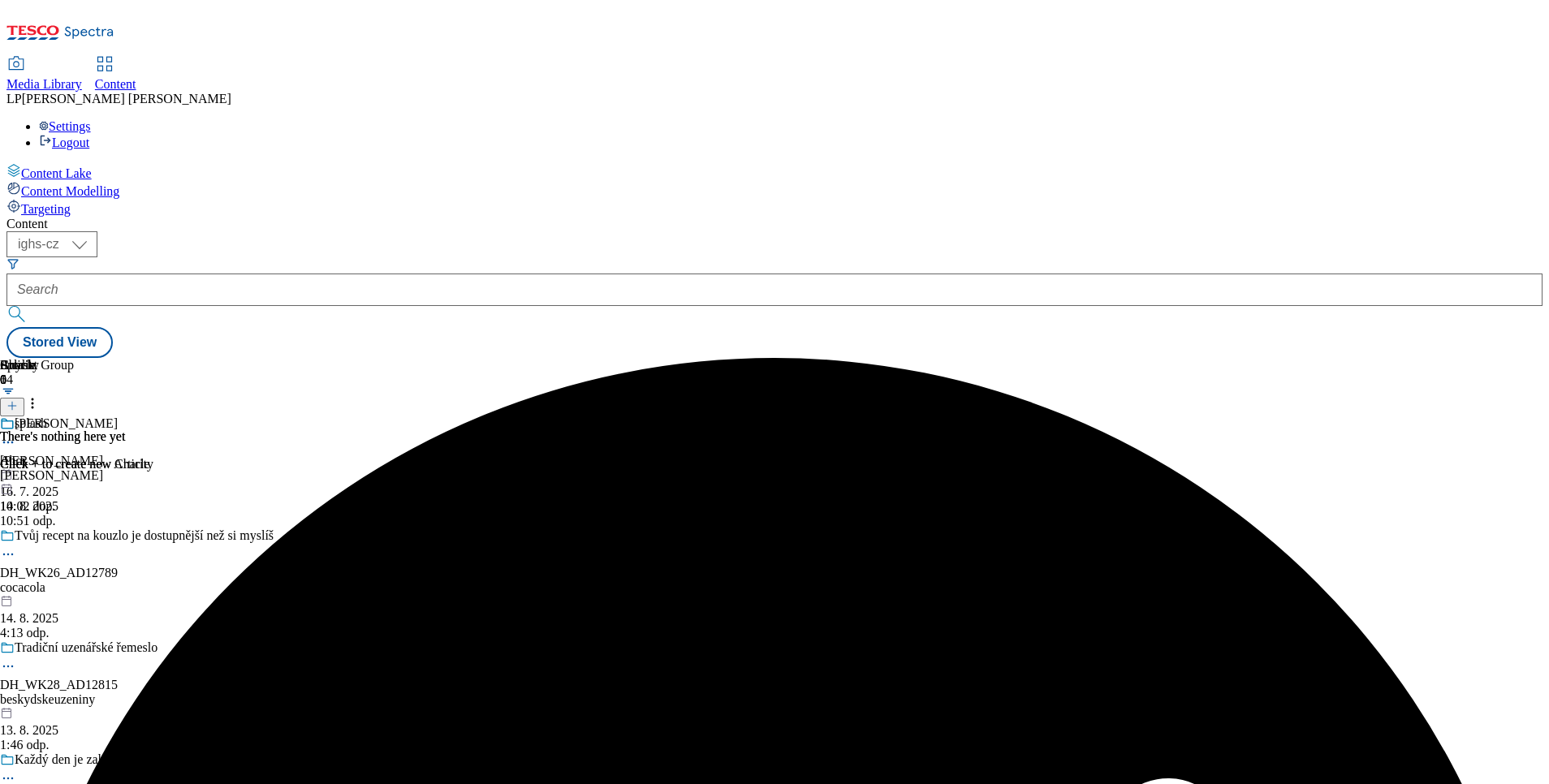
click at [331, 358] on div "Buylist Group" at bounding box center [165, 365] width 331 height 15
click at [24, 398] on button at bounding box center [12, 407] width 24 height 19
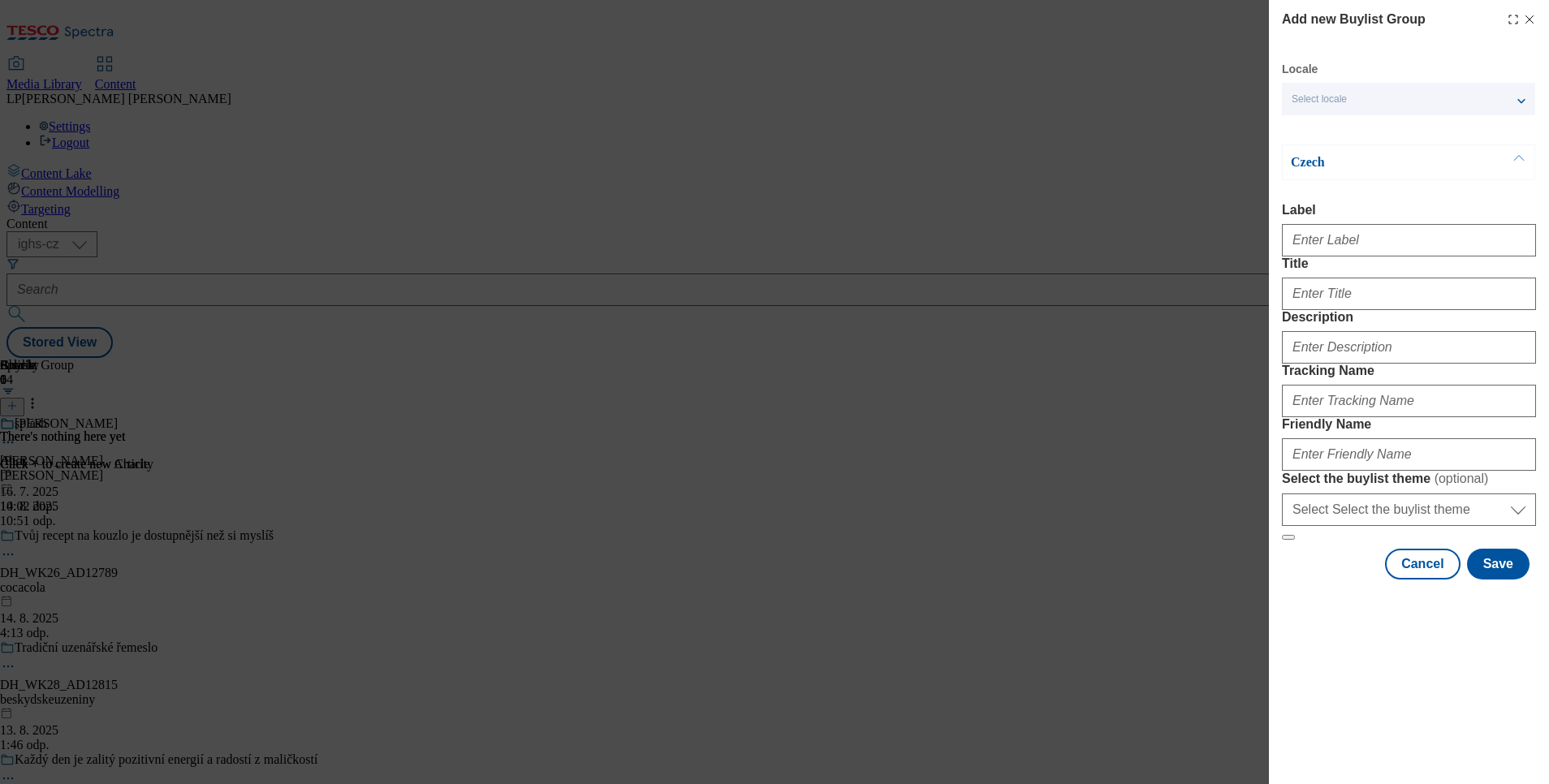
click at [1534, 19] on icon "Modal" at bounding box center [1529, 19] width 13 height 13
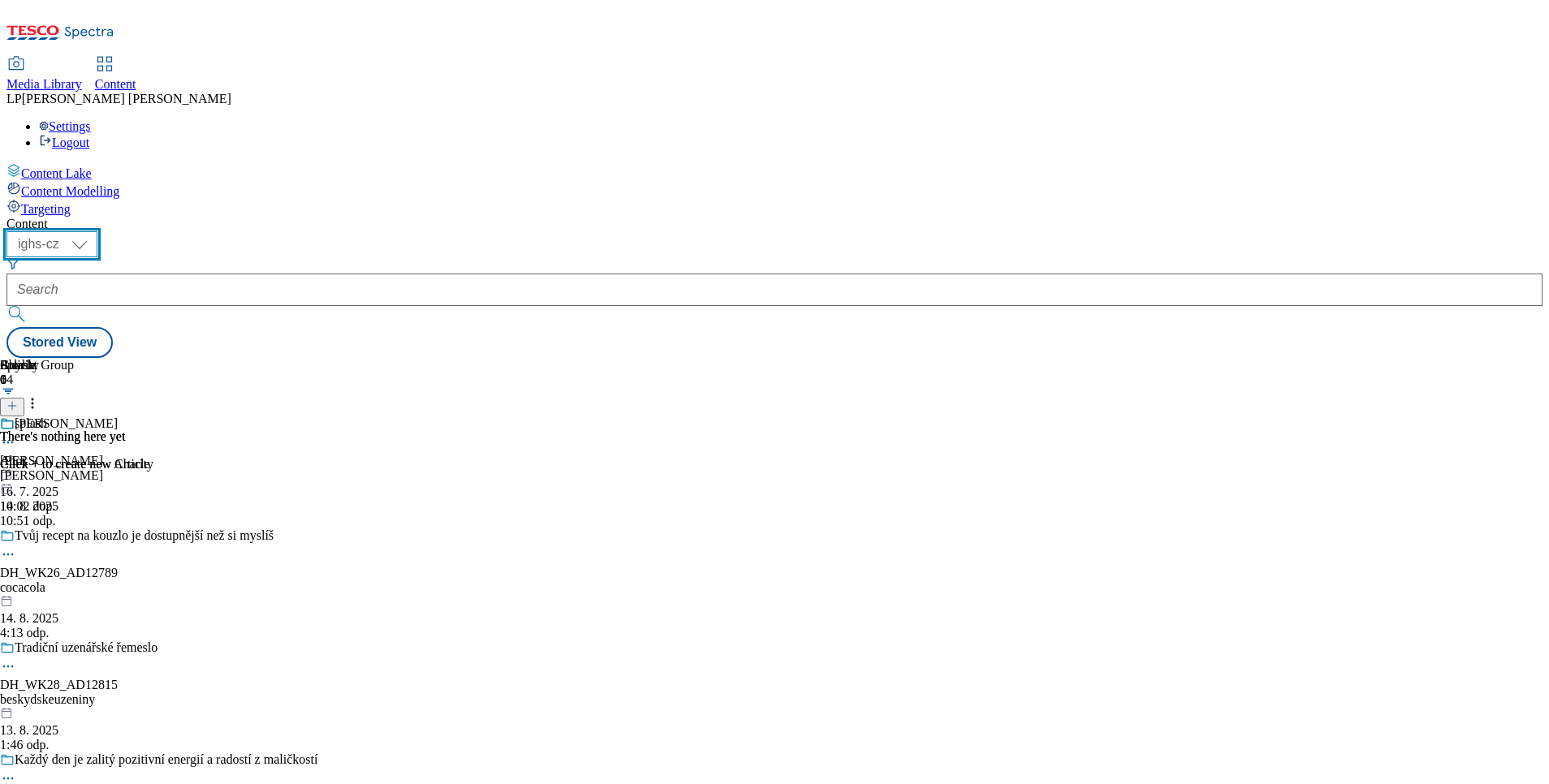
click at [98, 231] on select "ighs-cz ighs-hu ighs-sk" at bounding box center [52, 244] width 91 height 26
click at [82, 77] on div "Media Library" at bounding box center [45, 84] width 75 height 15
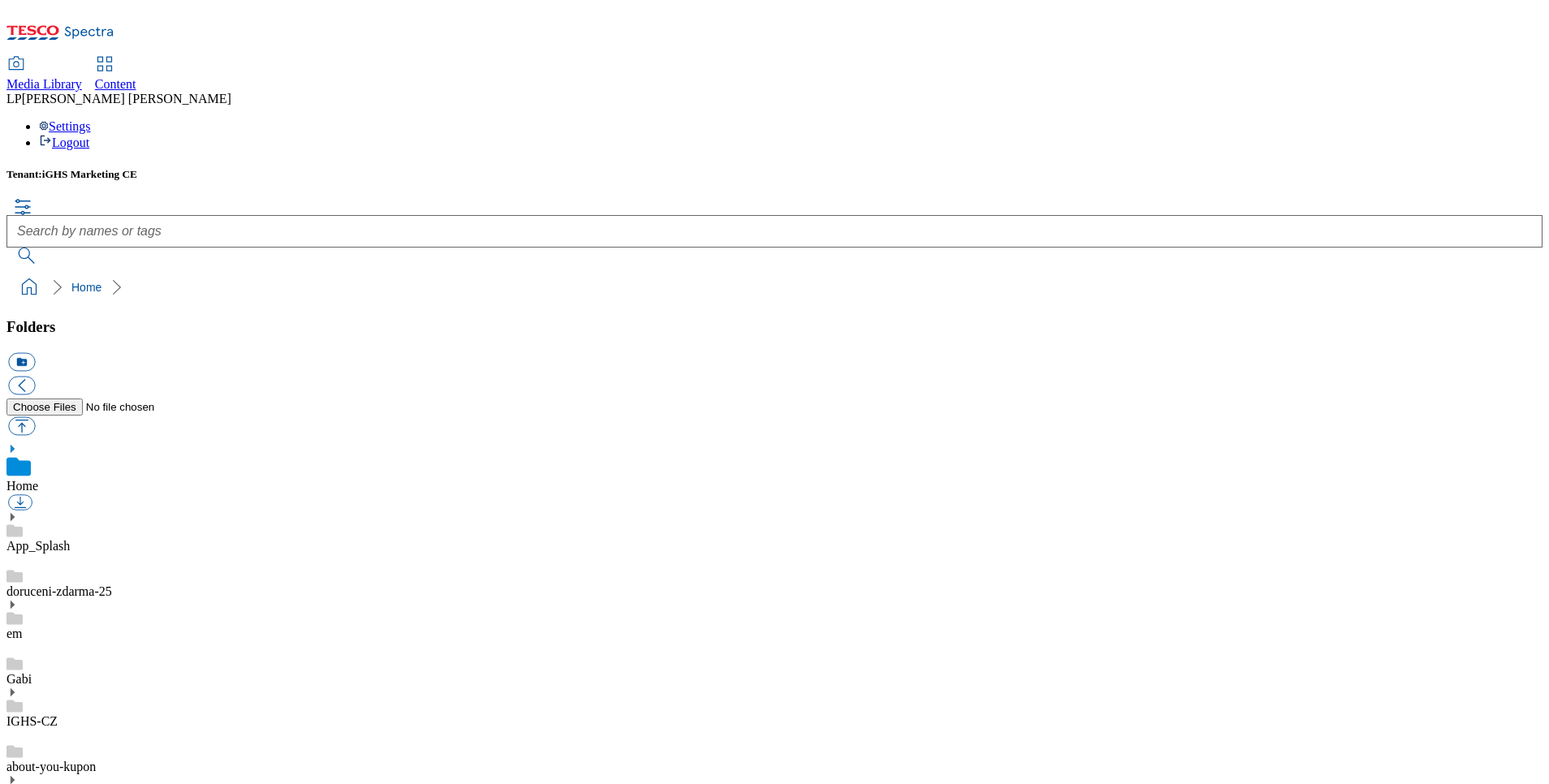
scroll to position [803, 0]
click at [18, 686] on icon at bounding box center [12, 692] width 11 height 11
click at [420, 168] on div "Tenant: iGHS Marketing CE" at bounding box center [775, 174] width 1536 height 13
